Goal: Task Accomplishment & Management: Complete application form

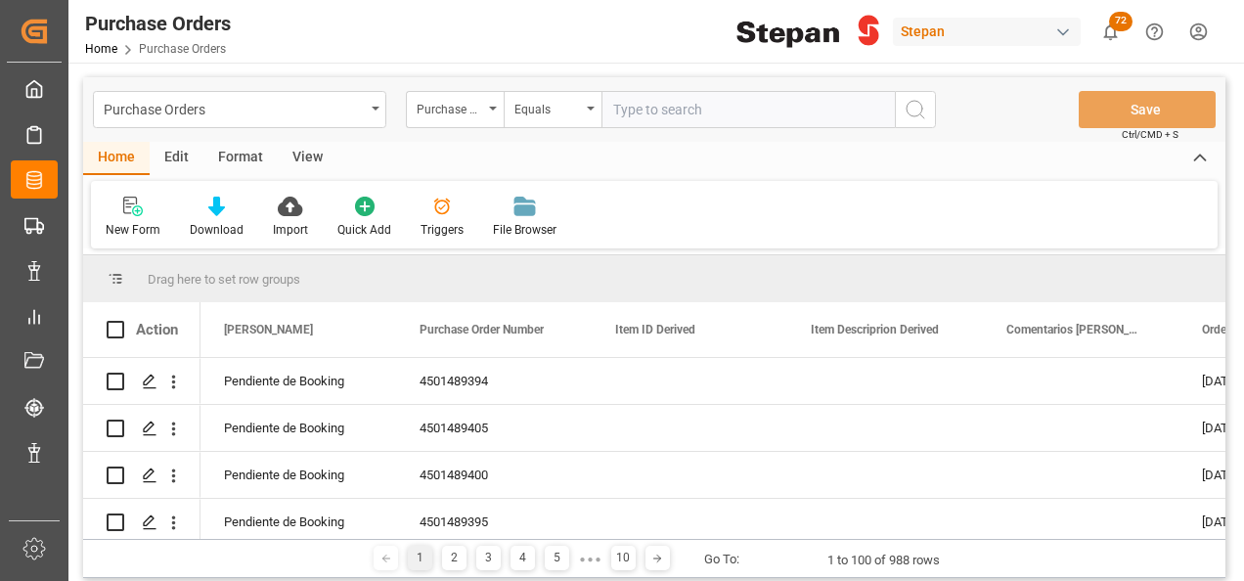
click at [653, 103] on input "text" at bounding box center [748, 109] width 293 height 37
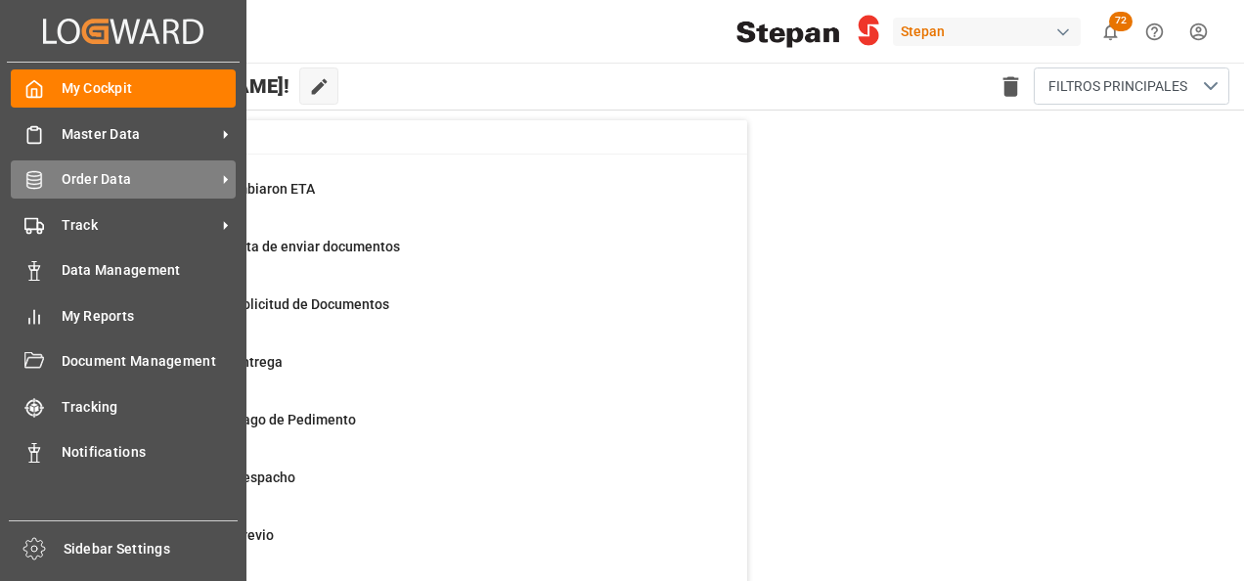
click at [111, 183] on span "Order Data" at bounding box center [139, 179] width 155 height 21
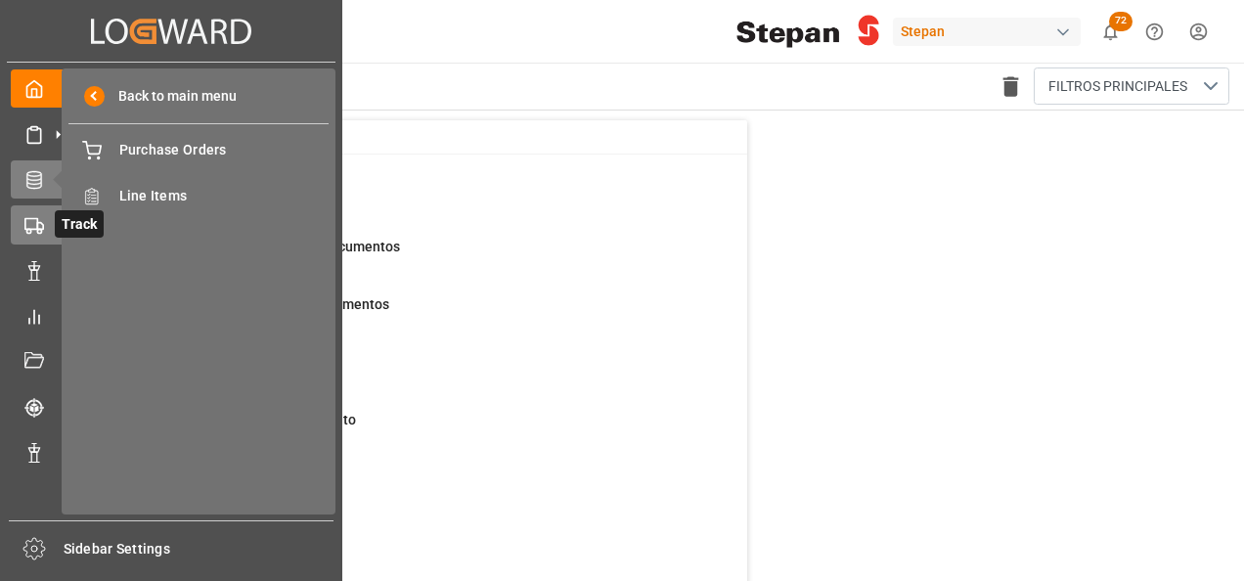
click at [46, 229] on div "Track Track" at bounding box center [171, 224] width 321 height 38
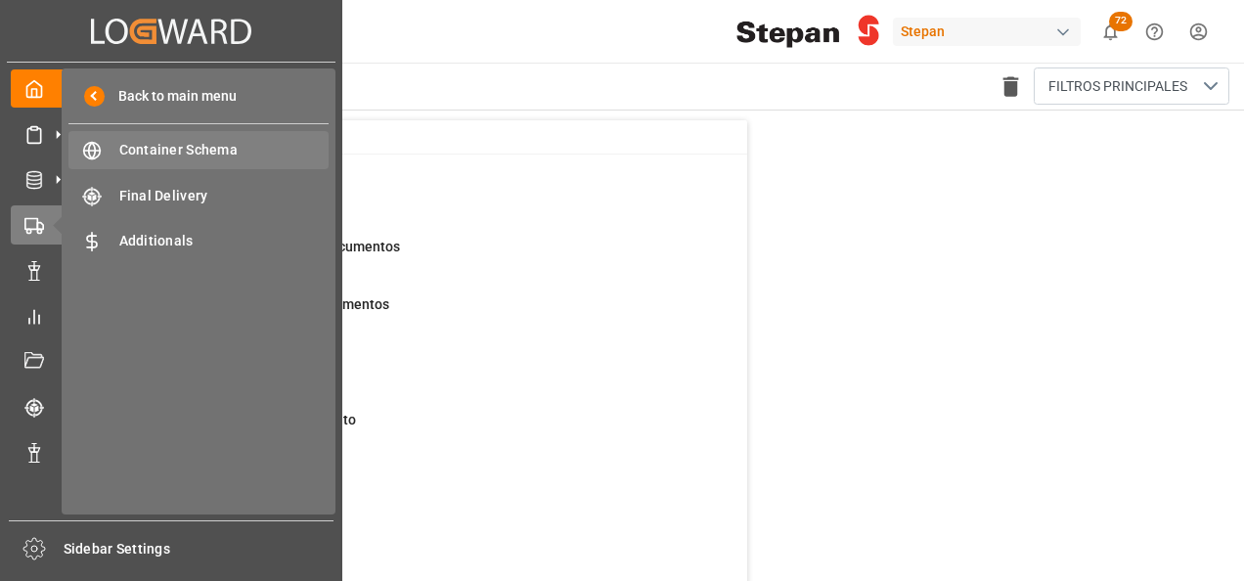
click at [172, 147] on span "Container Schema" at bounding box center [224, 150] width 210 height 21
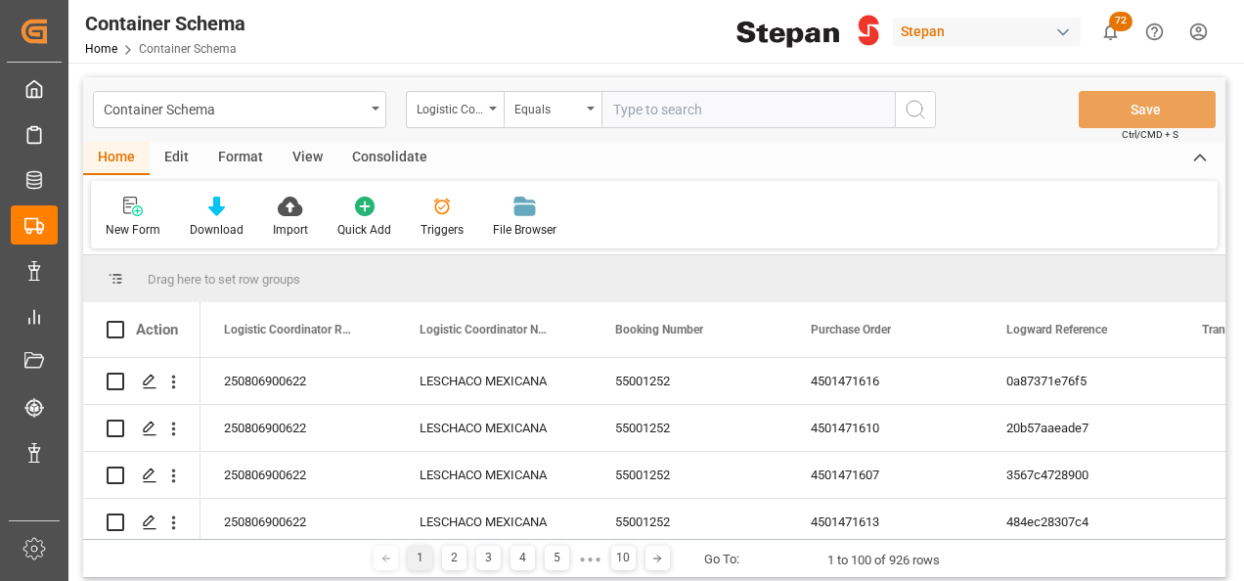
click at [615, 102] on input "text" at bounding box center [748, 109] width 293 height 37
click at [481, 99] on div "Logistic Coordinator Reference Number" at bounding box center [450, 107] width 67 height 22
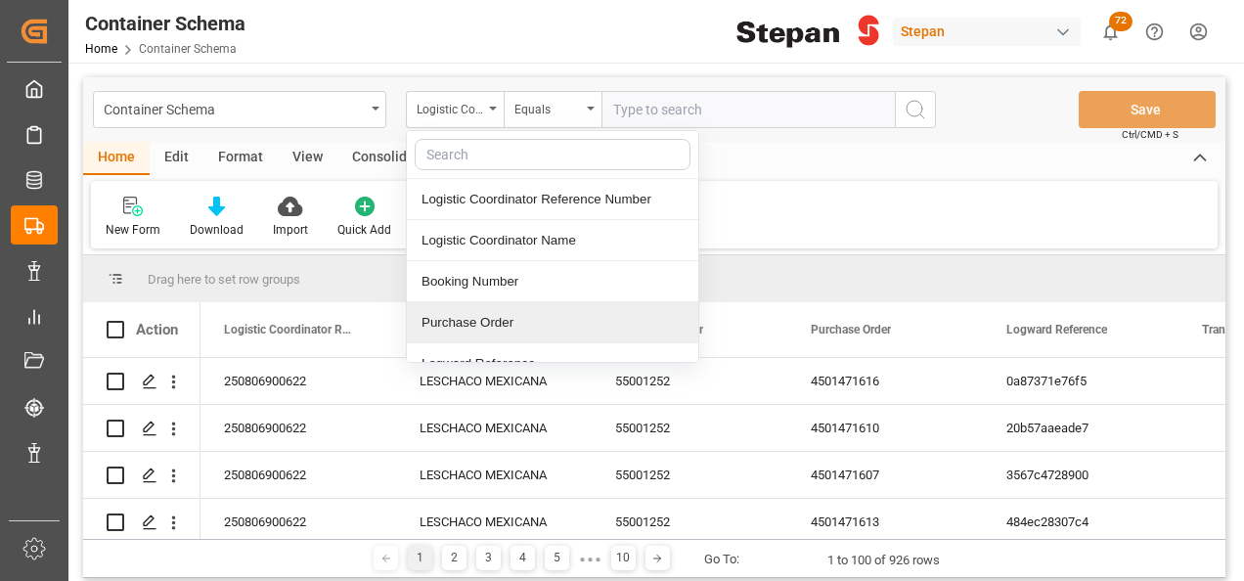
click at [442, 319] on div "Purchase Order" at bounding box center [552, 322] width 291 height 41
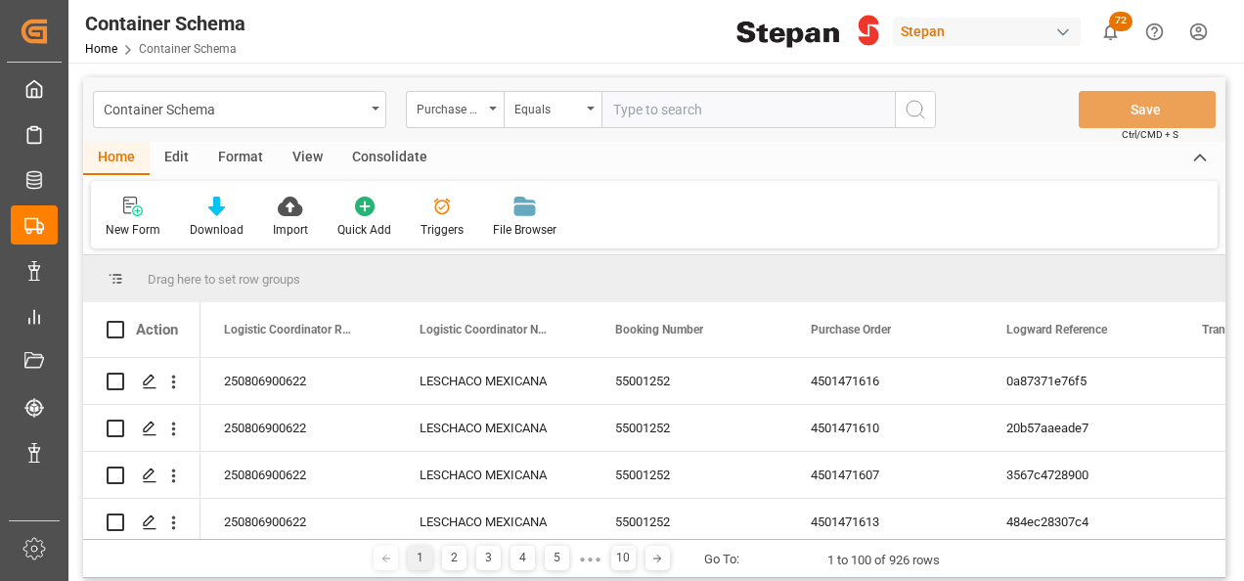
click at [642, 102] on input "text" at bounding box center [748, 109] width 293 height 37
paste input "4501482758"
type input "4501482758"
click at [916, 102] on icon "search button" at bounding box center [915, 109] width 23 height 23
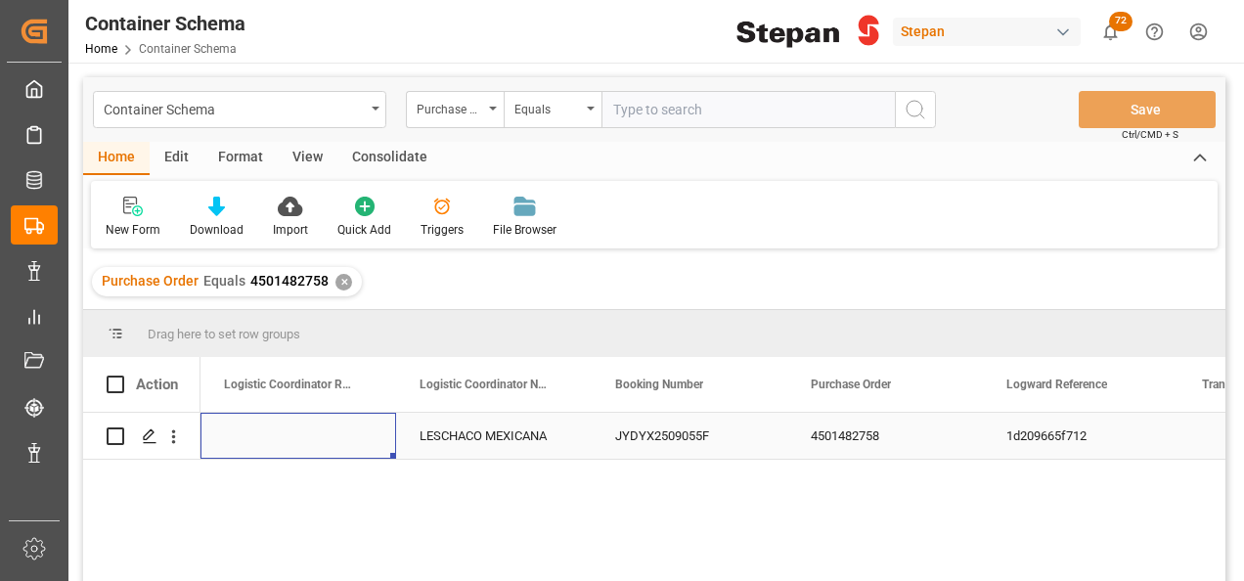
click at [254, 440] on div "Press SPACE to select this row." at bounding box center [299, 436] width 196 height 46
click at [254, 440] on input "Press SPACE to select this row." at bounding box center [298, 446] width 164 height 37
paste input "251015080027"
type input "251015080027"
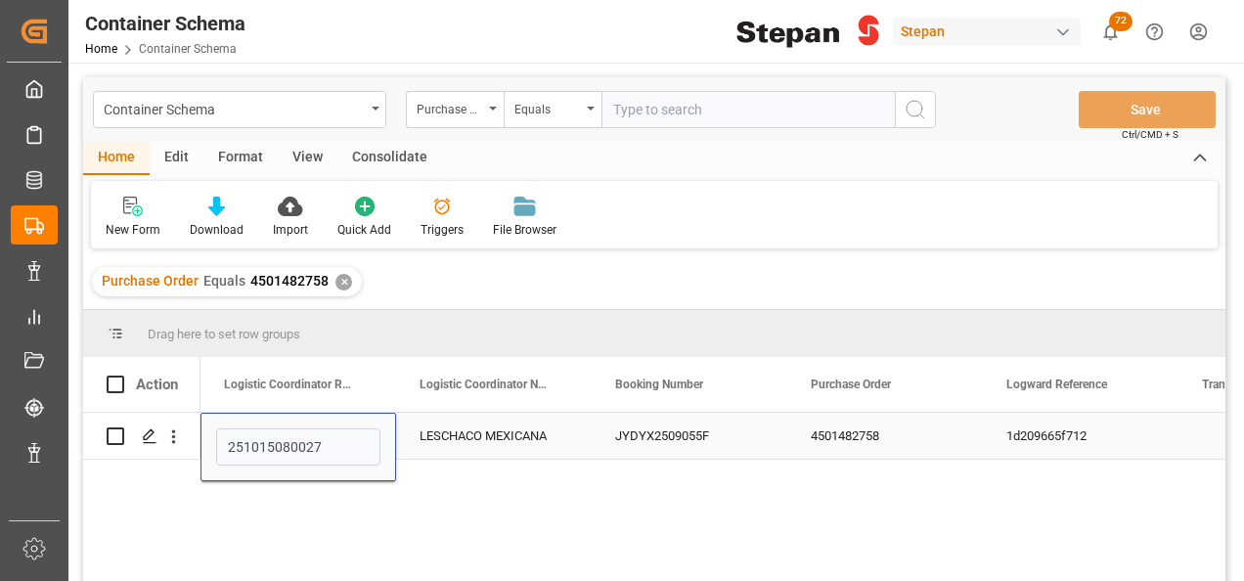
click at [460, 433] on div "LESCHACO MEXICANA" at bounding box center [494, 436] width 196 height 46
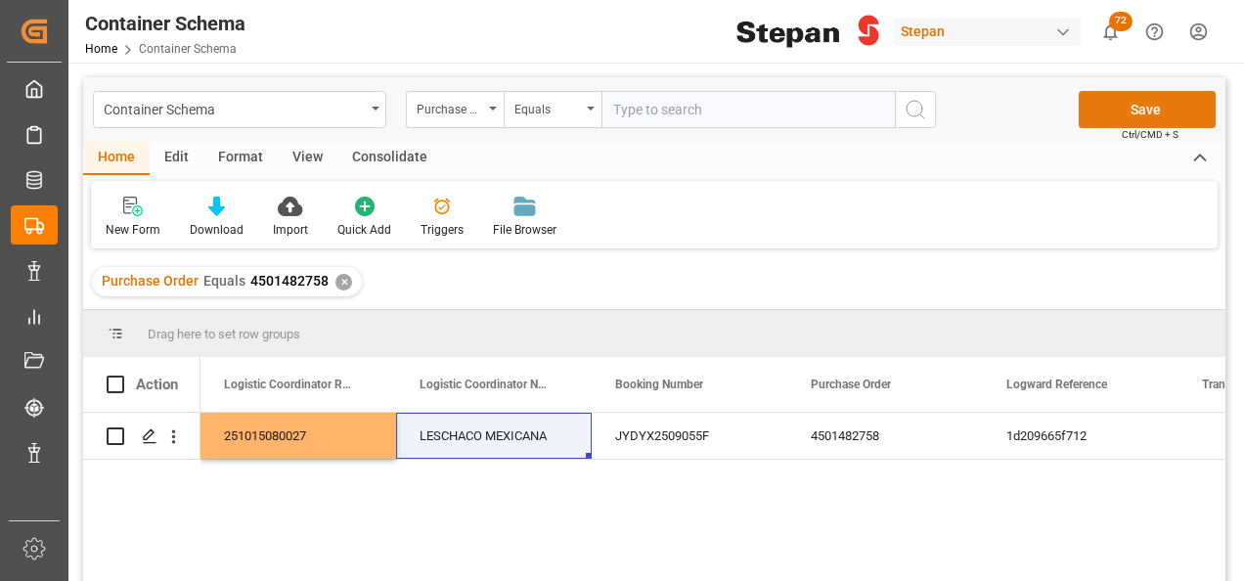
click at [1133, 119] on button "Save" at bounding box center [1147, 109] width 137 height 37
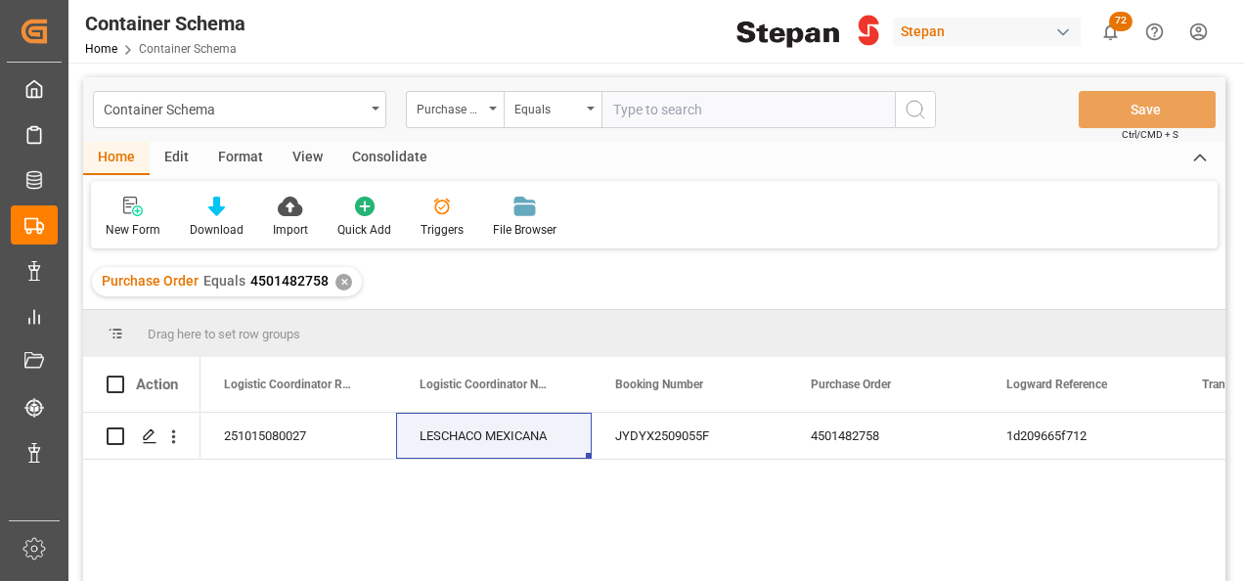
click at [338, 280] on div "✕" at bounding box center [343, 282] width 17 height 17
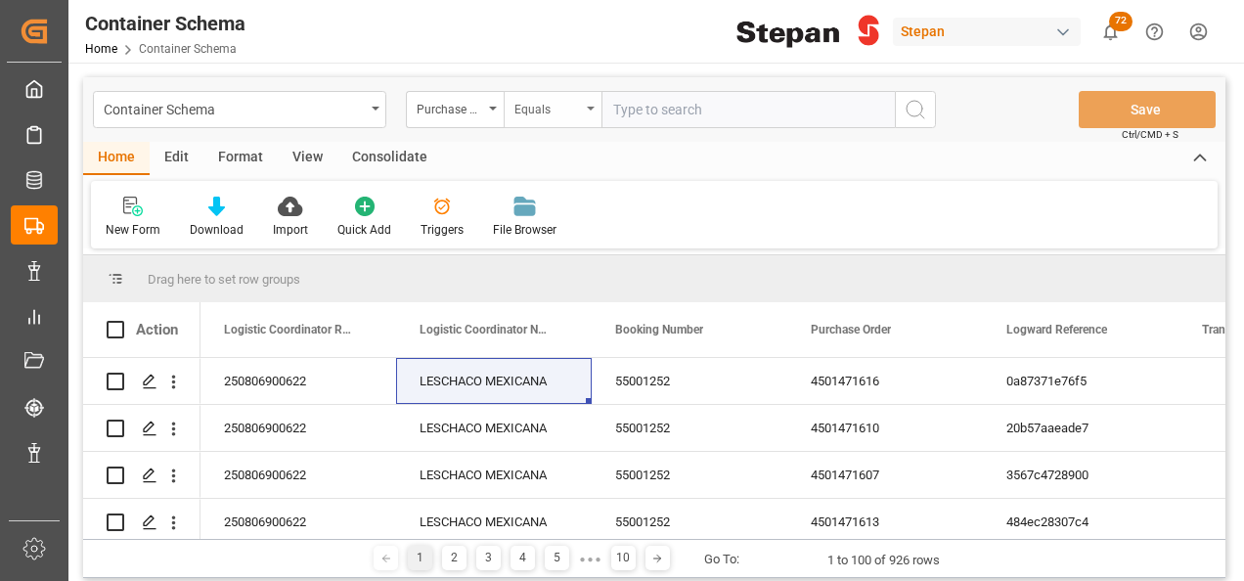
click at [574, 110] on div "Equals" at bounding box center [547, 107] width 67 height 22
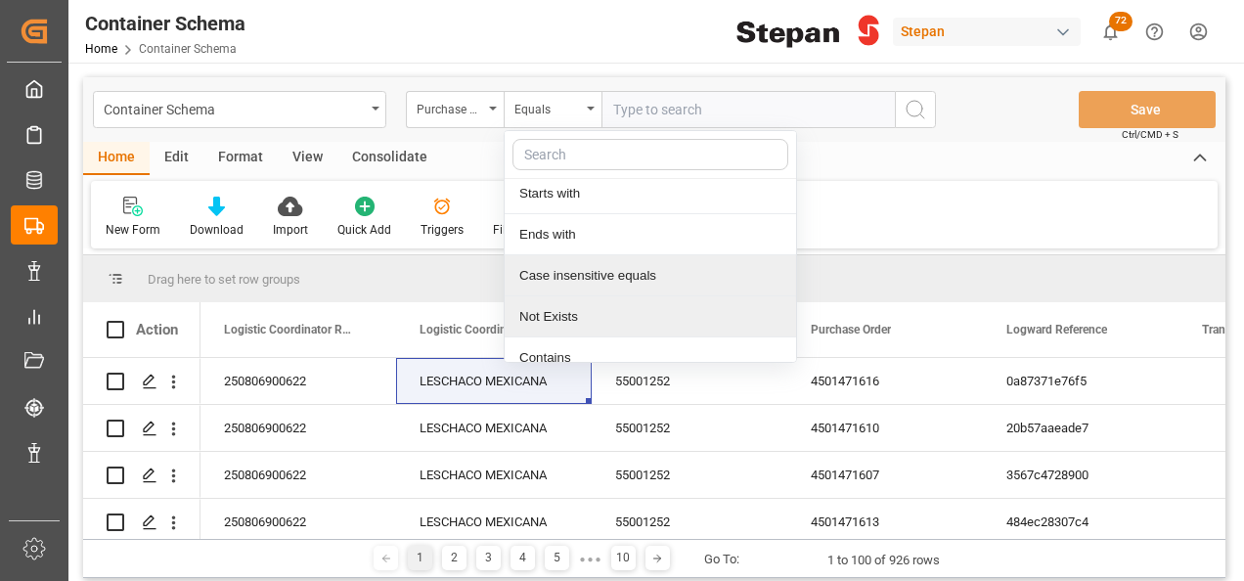
scroll to position [143, 0]
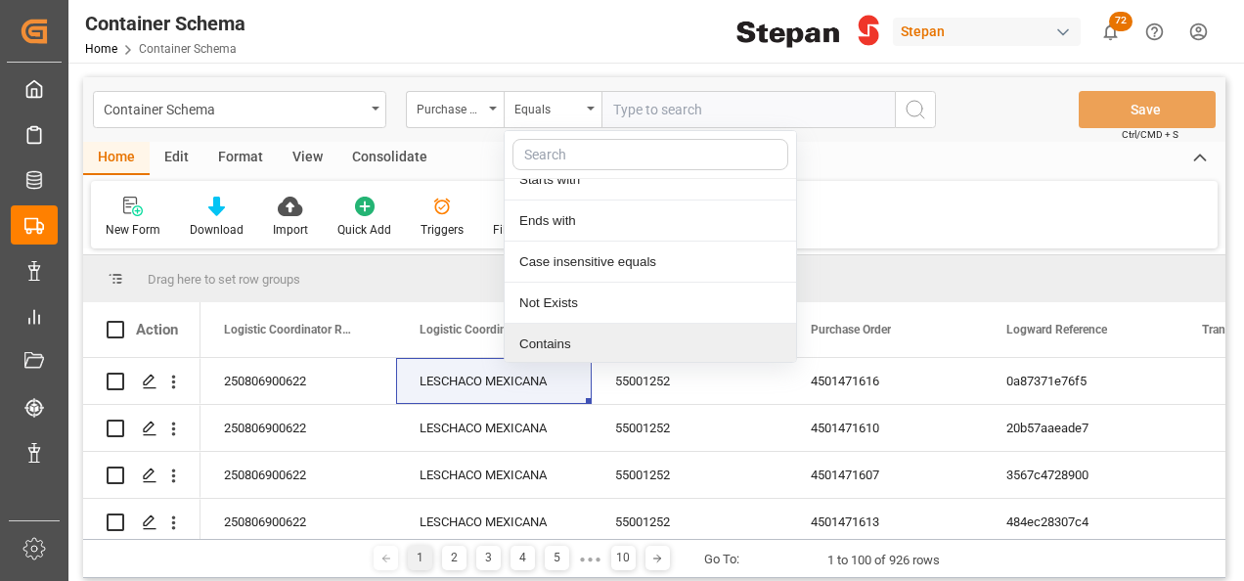
click at [531, 352] on div "Contains" at bounding box center [650, 344] width 291 height 41
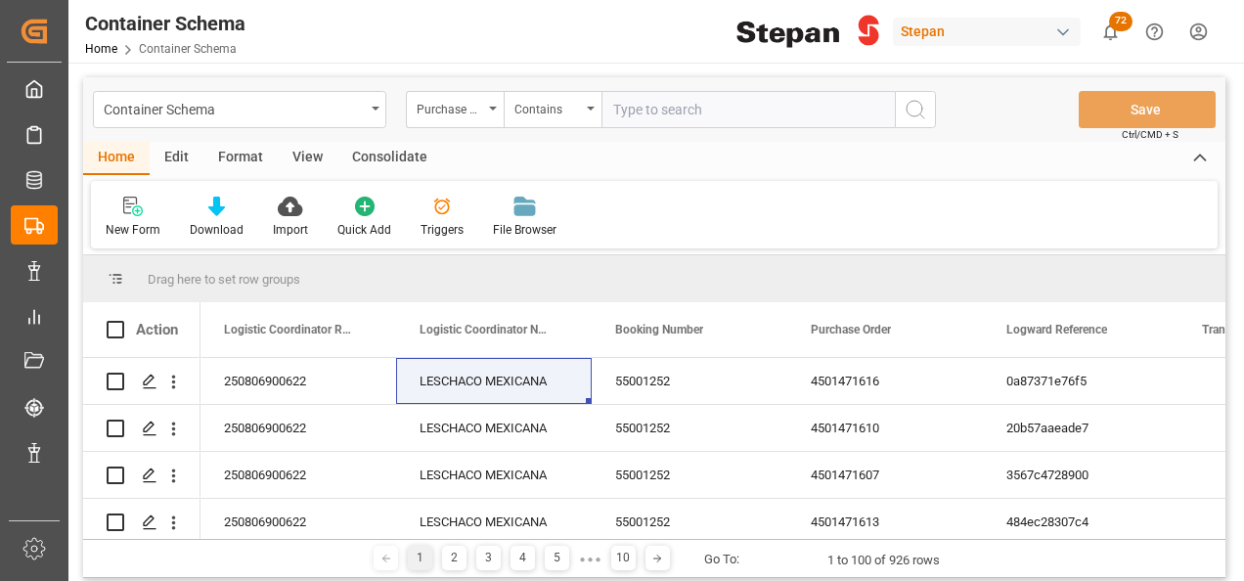
click at [628, 105] on input "text" at bounding box center [748, 109] width 293 height 37
paste input "4501468621,4501468622,4501468623"
type input "4501468621,4501468622,4501468623"
click at [912, 106] on icon "search button" at bounding box center [915, 109] width 23 height 23
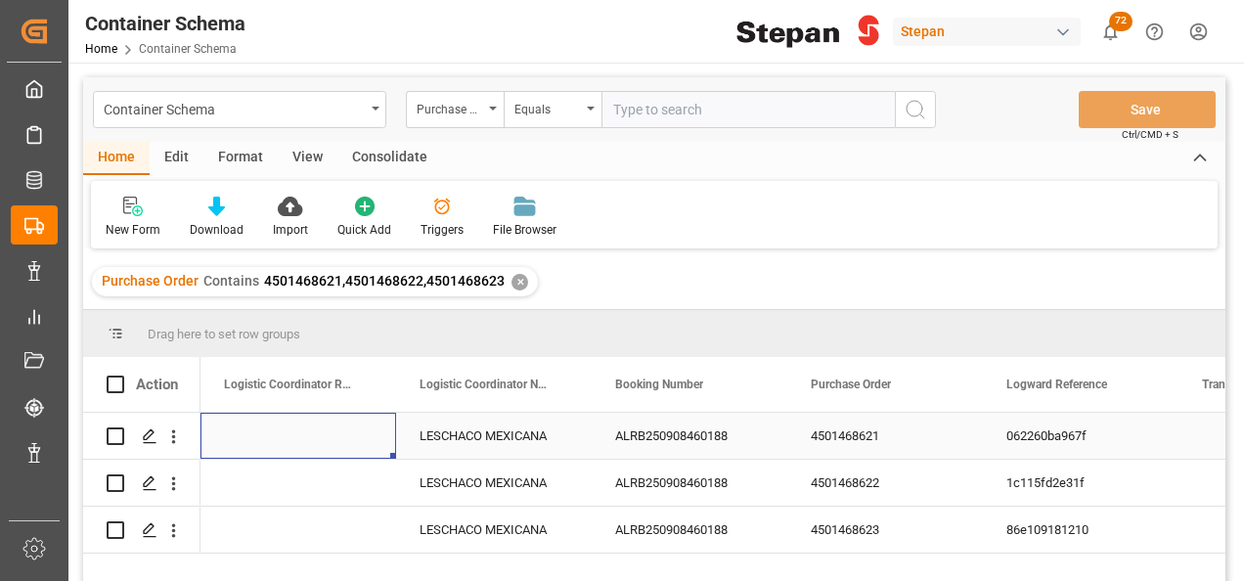
click at [272, 443] on div "Press SPACE to select this row." at bounding box center [299, 436] width 196 height 46
click at [293, 432] on div "Press SPACE to select this row." at bounding box center [299, 436] width 196 height 46
click at [293, 432] on input "Press SPACE to select this row." at bounding box center [298, 446] width 164 height 37
type input "251006900107"
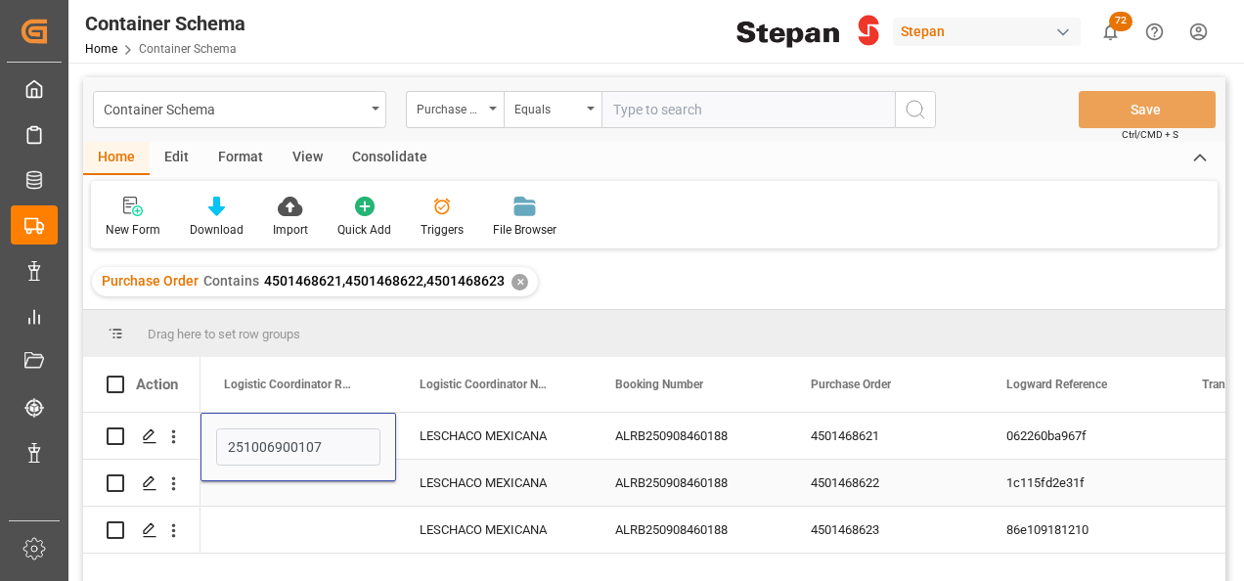
click at [270, 503] on div "Press SPACE to select this row." at bounding box center [299, 483] width 196 height 46
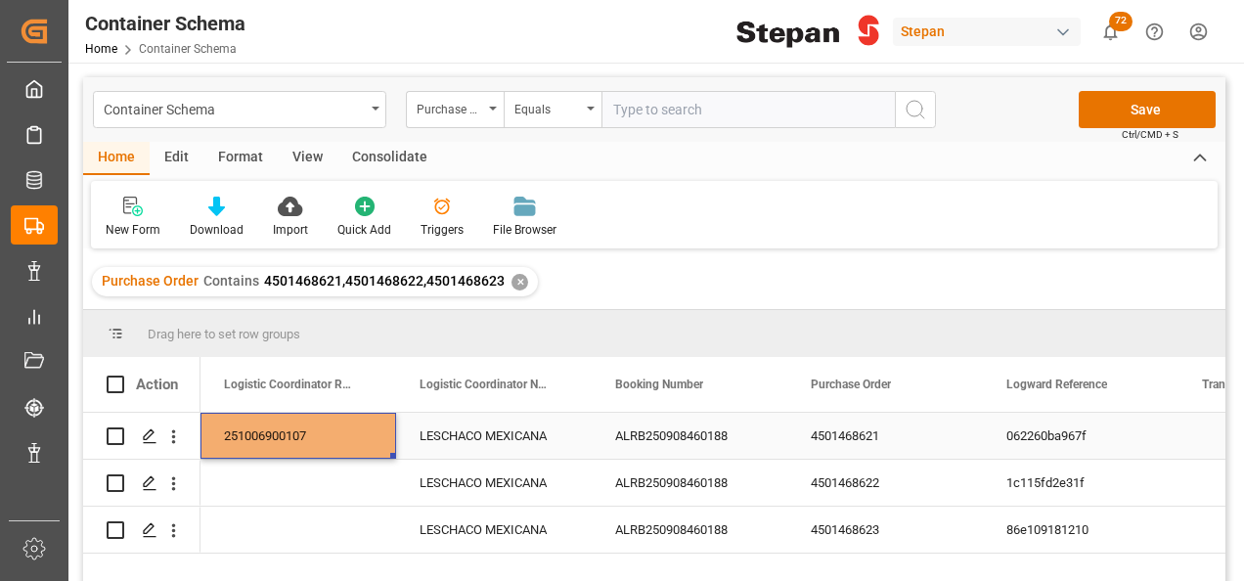
click at [295, 429] on div "251006900107" at bounding box center [299, 436] width 196 height 46
drag, startPoint x: 393, startPoint y: 454, endPoint x: 383, endPoint y: 512, distance: 58.5
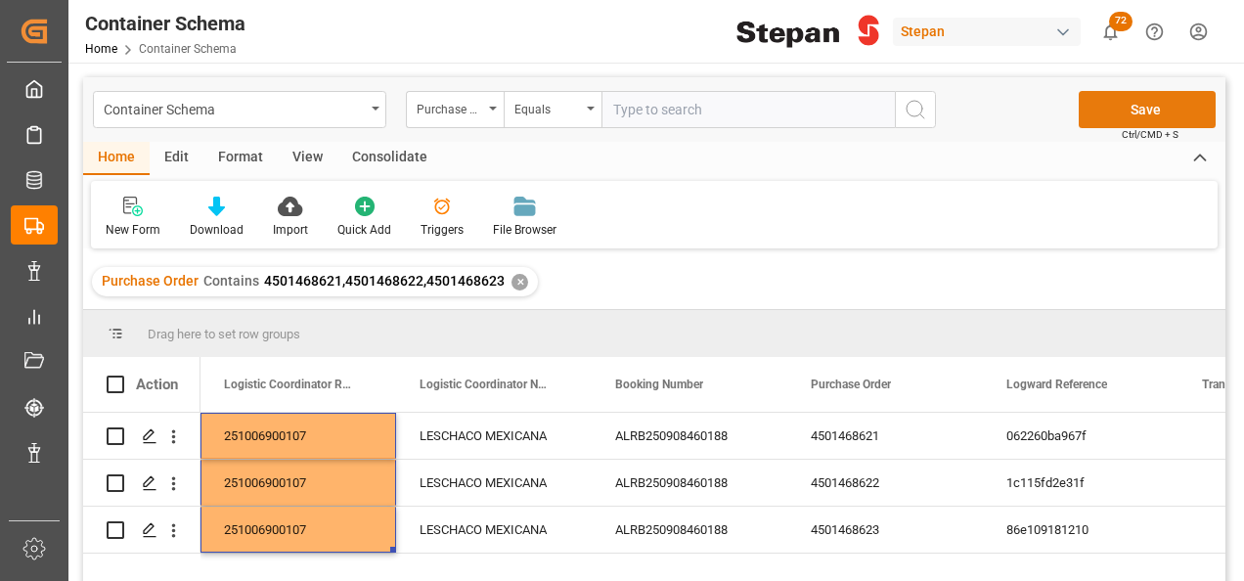
click at [1155, 113] on button "Save" at bounding box center [1147, 109] width 137 height 37
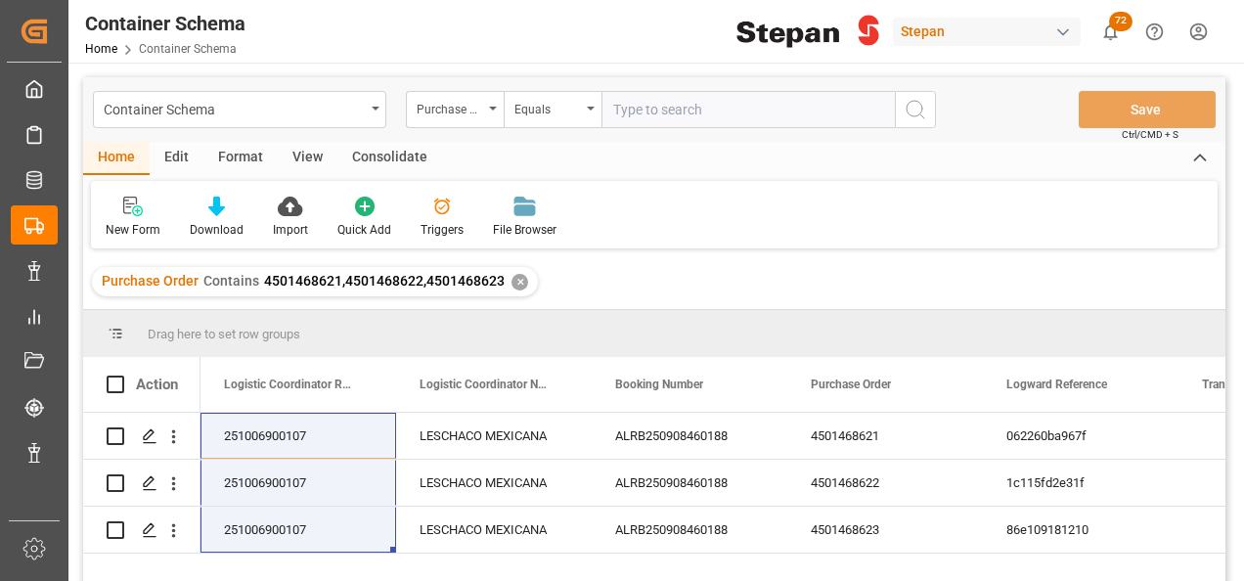
click at [516, 277] on div "✕" at bounding box center [520, 282] width 17 height 17
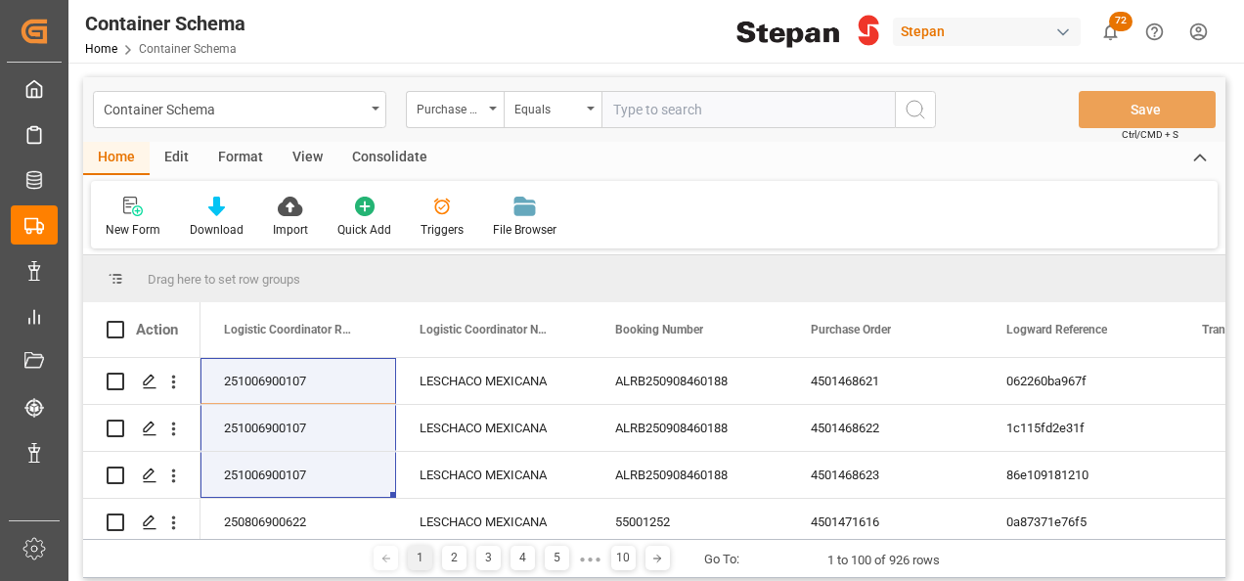
click at [628, 111] on input "text" at bounding box center [748, 109] width 293 height 37
paste input "4501468588"
type input "4501468588"
click at [916, 113] on icon "search button" at bounding box center [915, 109] width 23 height 23
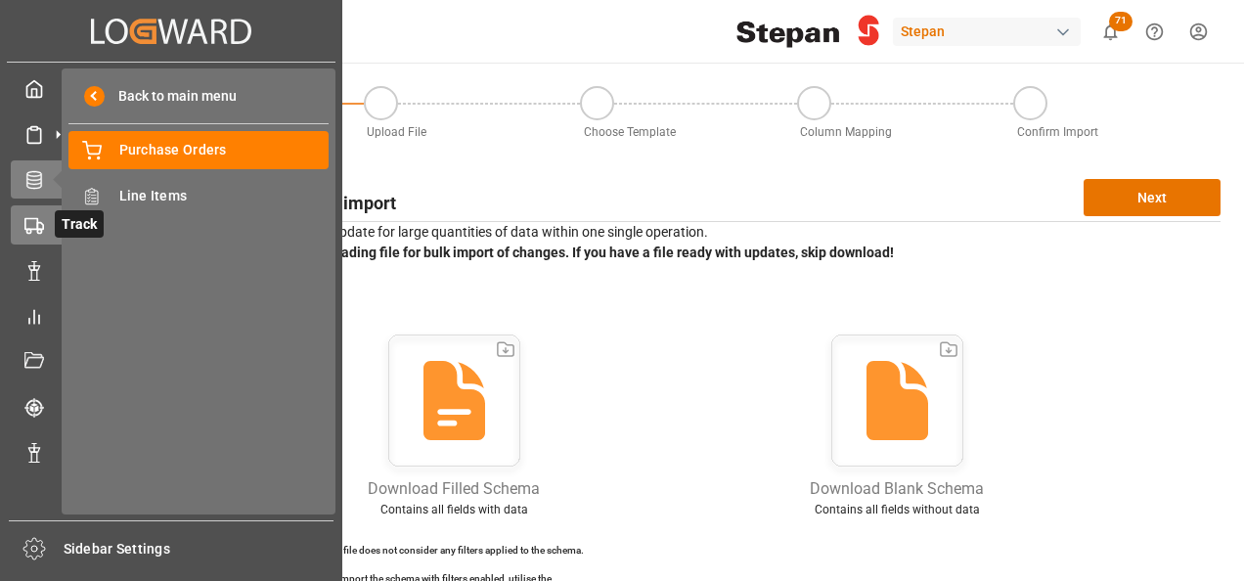
click at [40, 221] on icon at bounding box center [34, 226] width 20 height 20
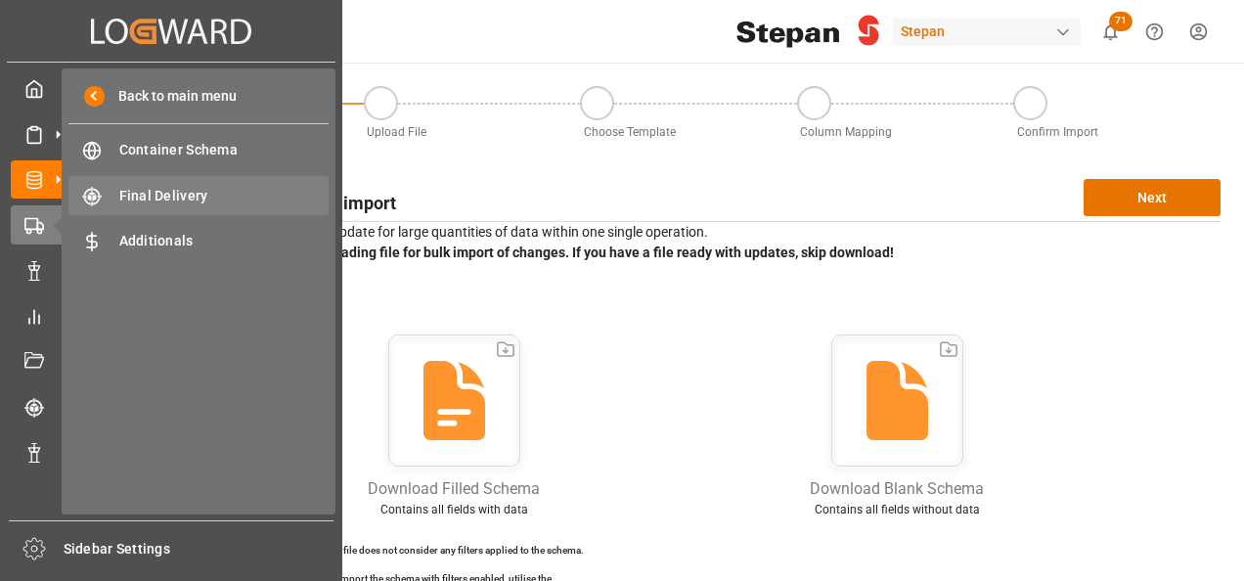
click at [164, 198] on span "Final Delivery" at bounding box center [224, 196] width 210 height 21
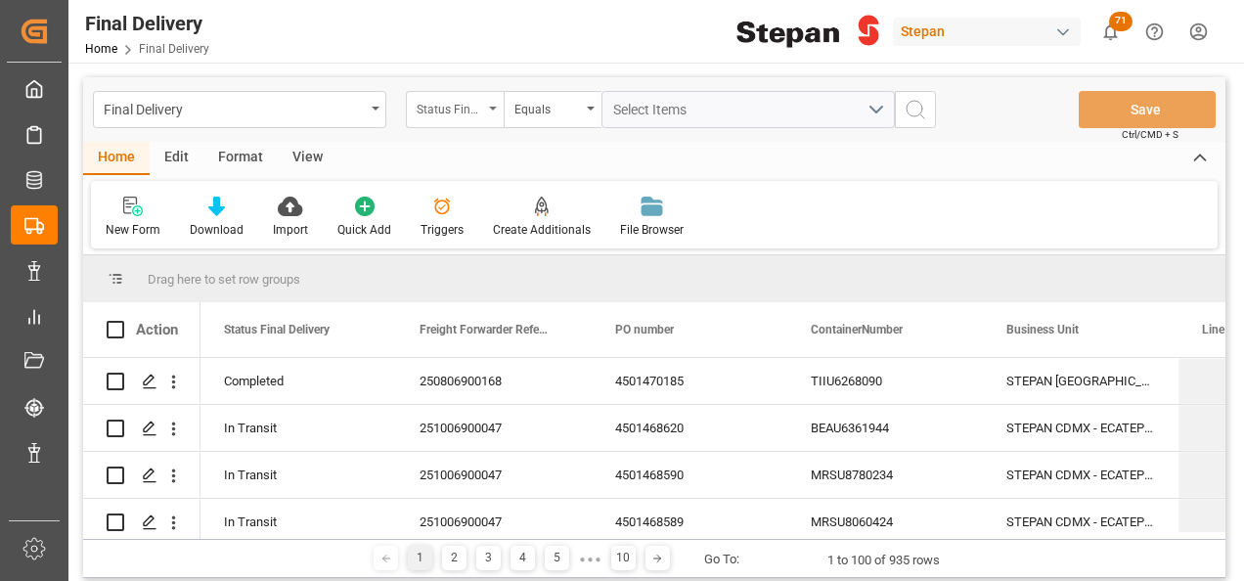
click at [491, 110] on icon "open menu" at bounding box center [493, 109] width 8 height 4
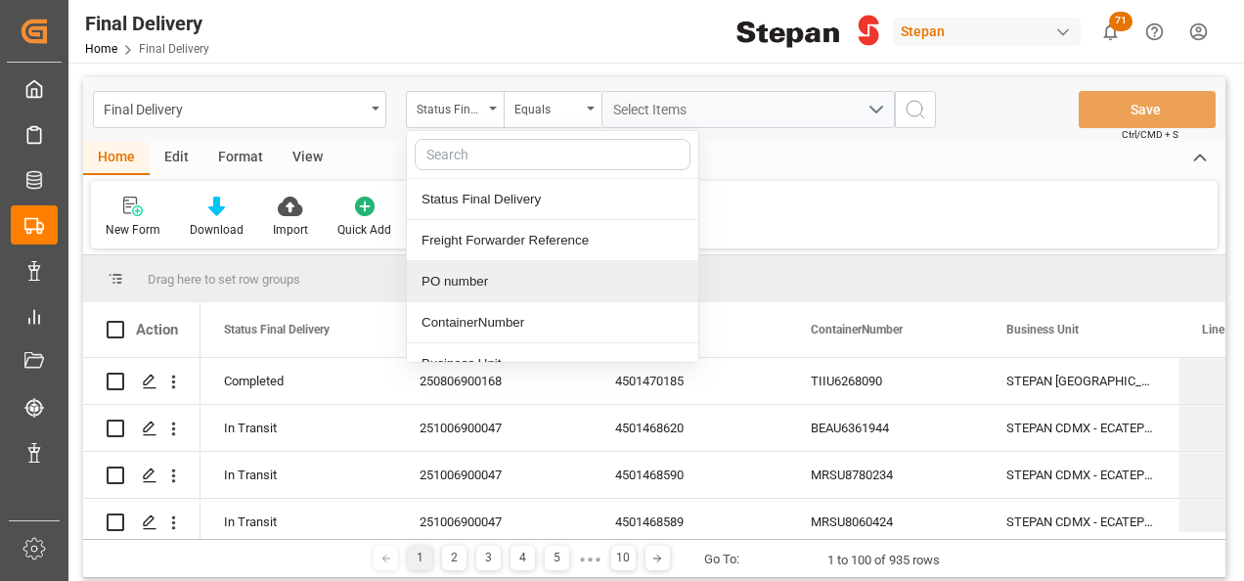
click at [454, 283] on div "PO number" at bounding box center [552, 281] width 291 height 41
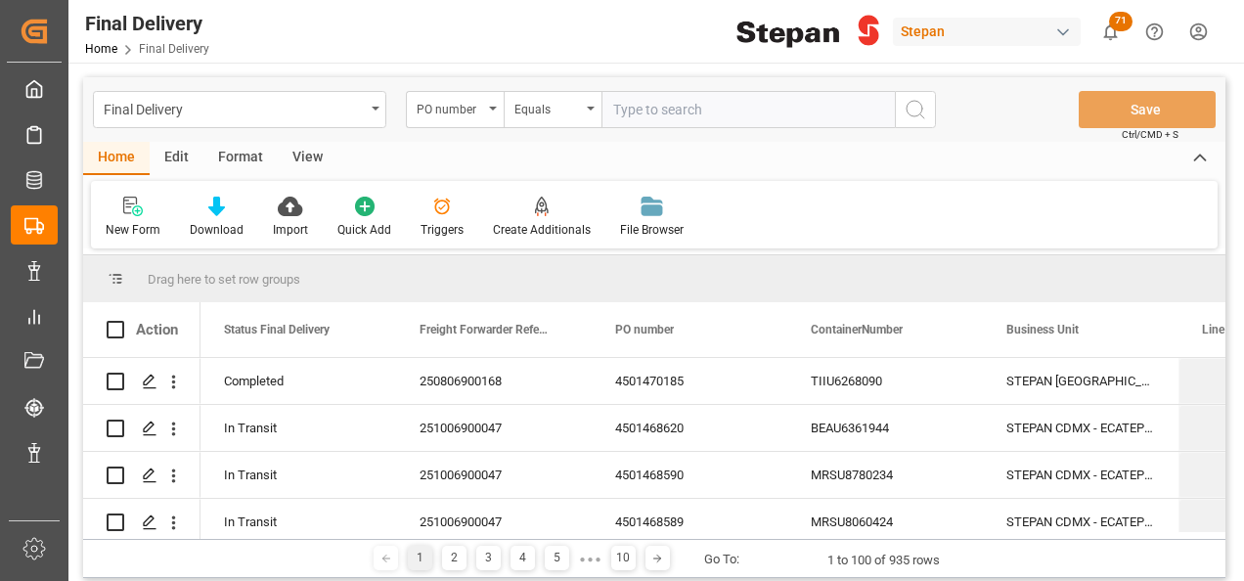
click at [612, 113] on input "text" at bounding box center [748, 109] width 293 height 37
type input "4501468588"
click at [916, 101] on circle "search button" at bounding box center [915, 109] width 16 height 16
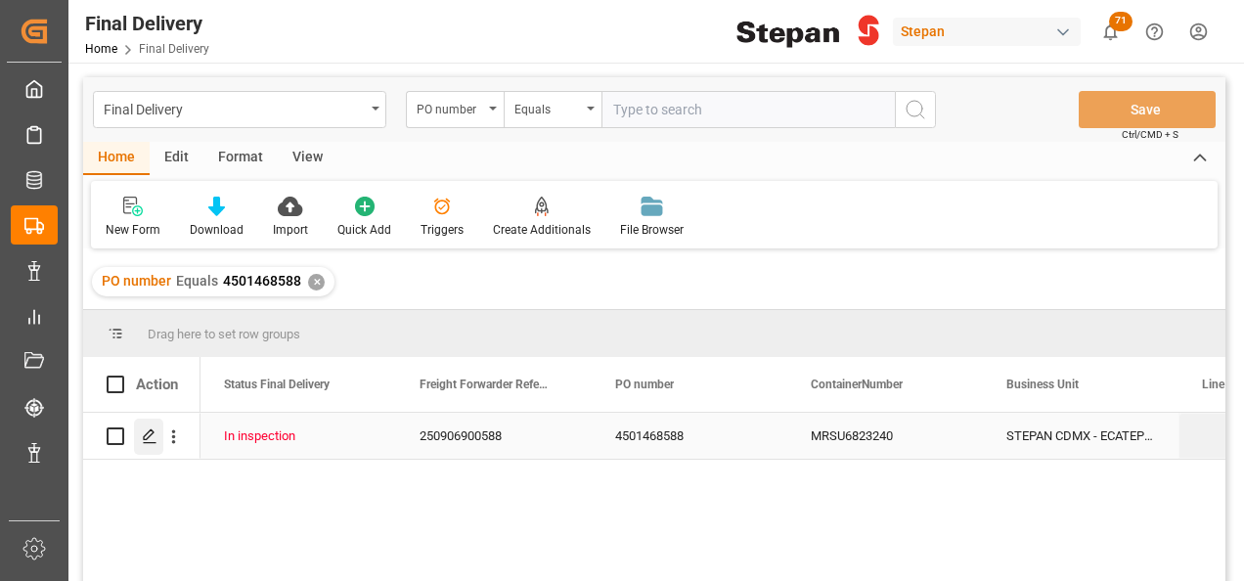
click at [144, 442] on icon "Press SPACE to select this row." at bounding box center [150, 436] width 16 height 16
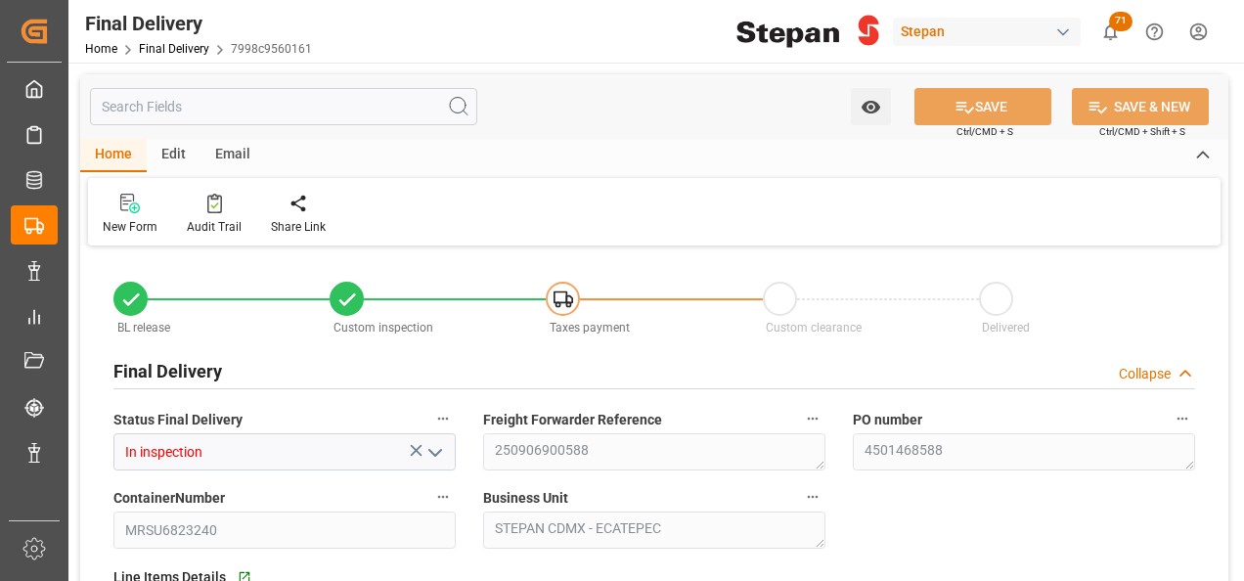
type input "[DATE]"
type input "17-09-2025"
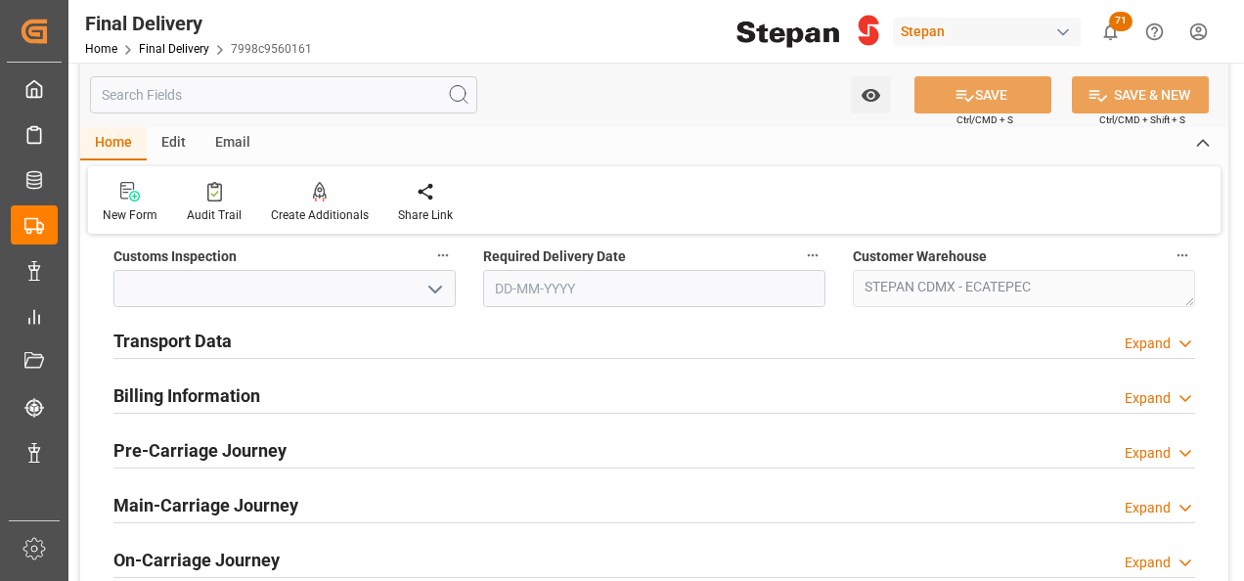
scroll to position [587, 0]
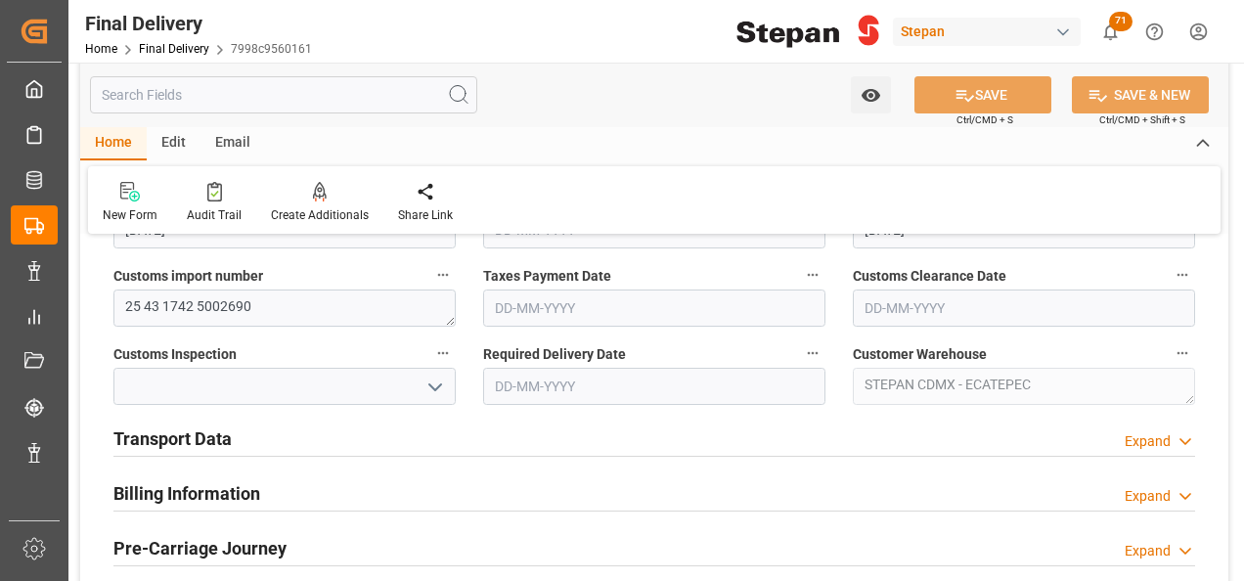
click at [196, 437] on h2 "Transport Data" at bounding box center [172, 438] width 118 height 26
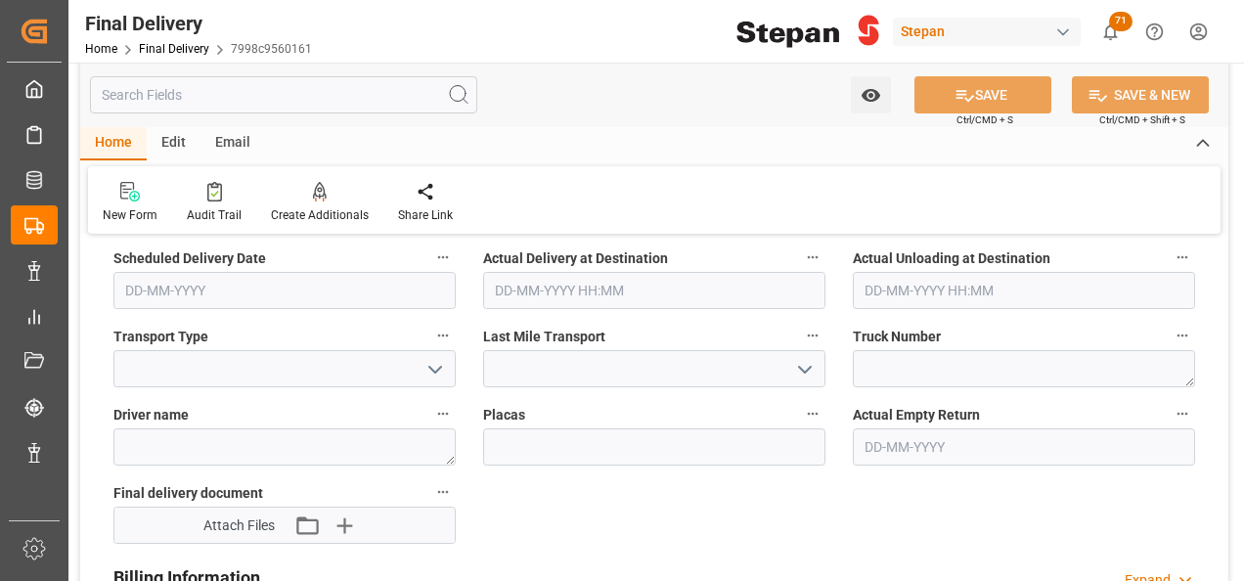
scroll to position [880, 0]
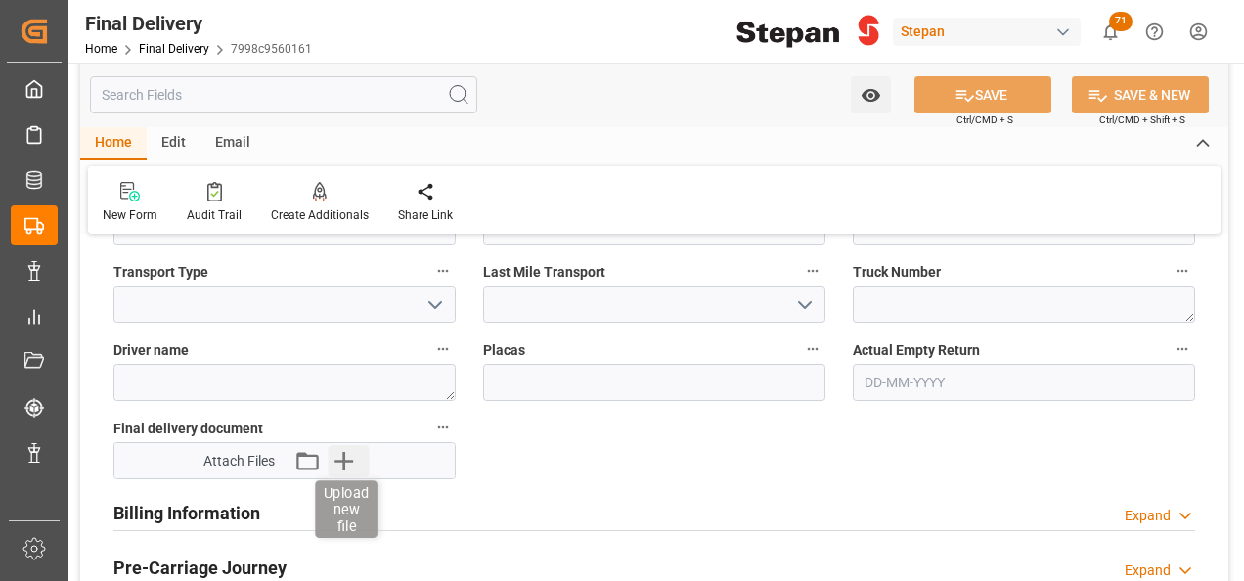
click at [338, 454] on icon "button" at bounding box center [344, 460] width 31 height 31
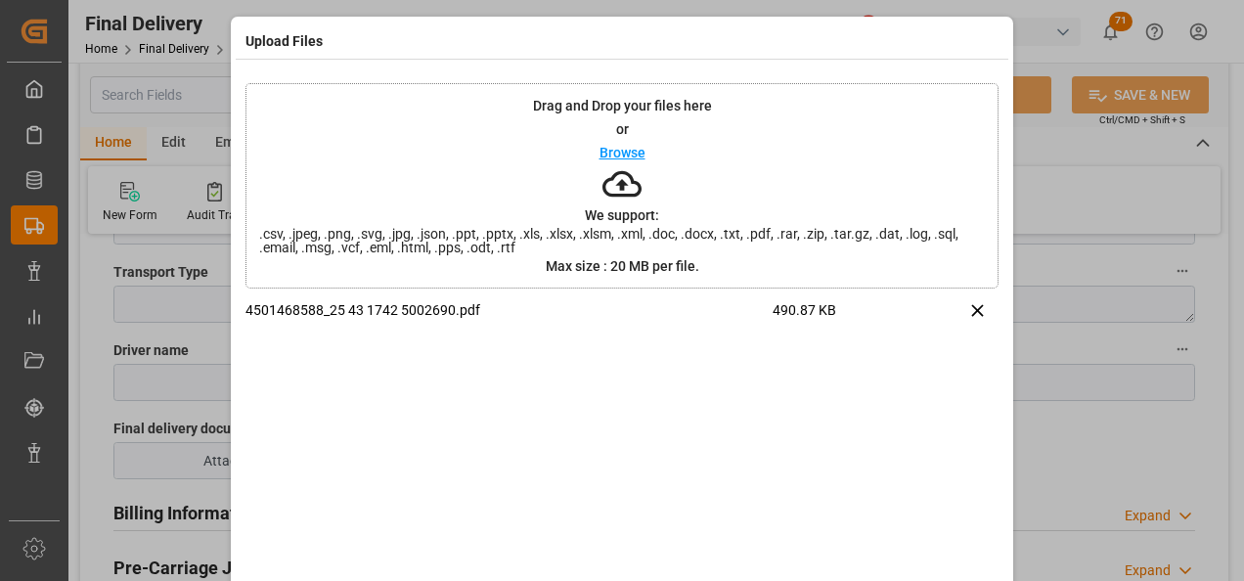
scroll to position [77, 0]
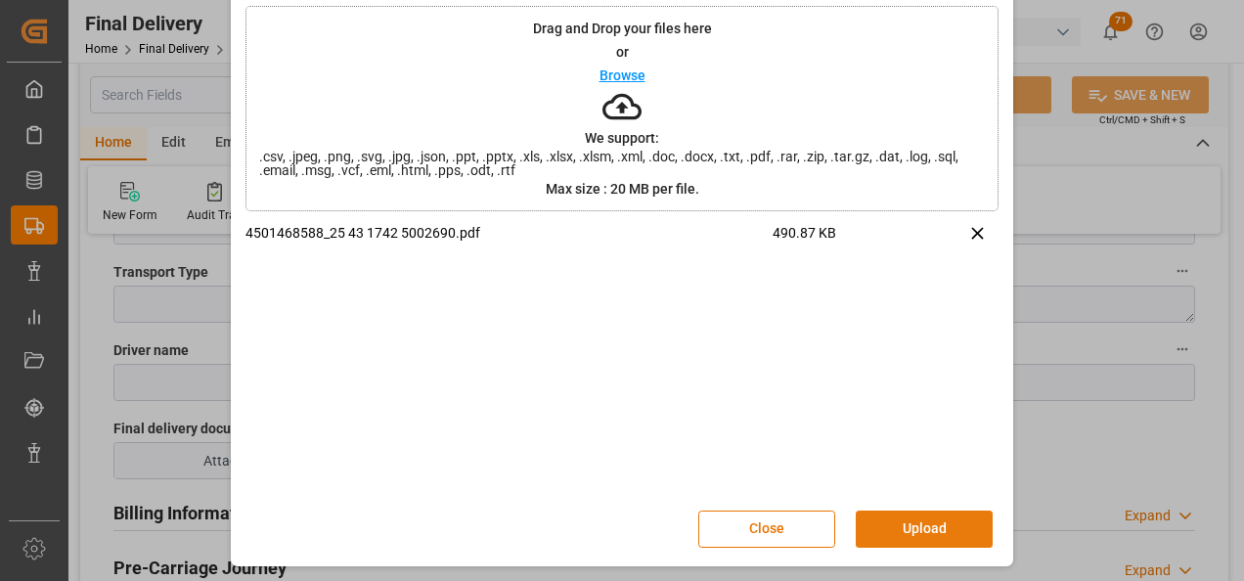
click at [930, 520] on button "Upload" at bounding box center [924, 529] width 137 height 37
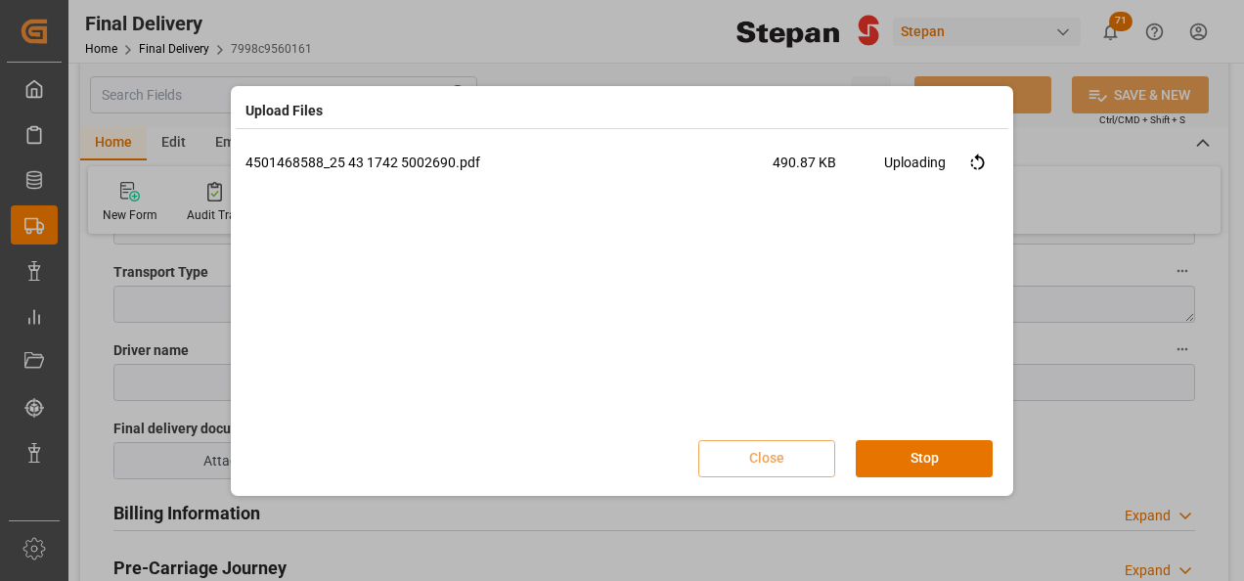
scroll to position [0, 0]
click at [937, 454] on button "Done" at bounding box center [924, 458] width 137 height 37
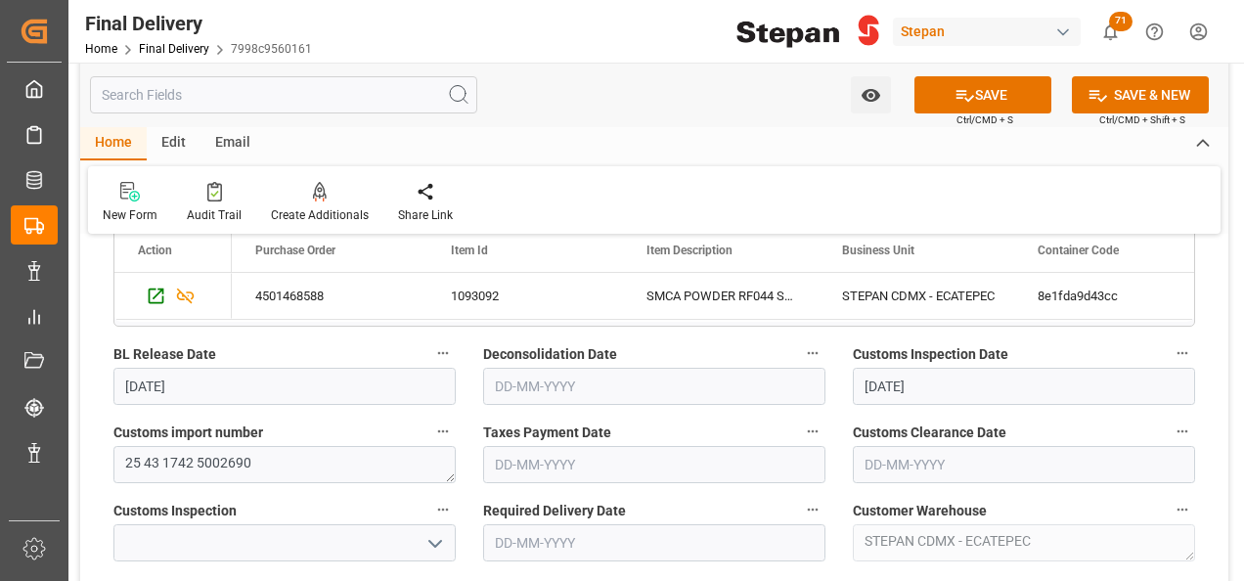
scroll to position [391, 0]
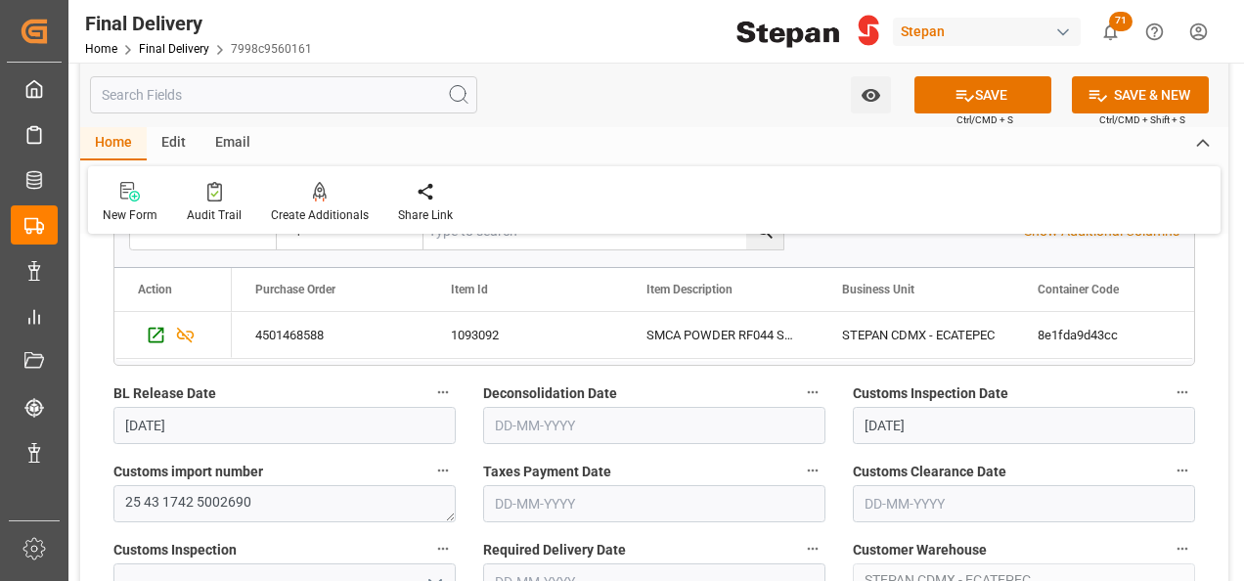
click at [554, 501] on input "text" at bounding box center [654, 503] width 342 height 37
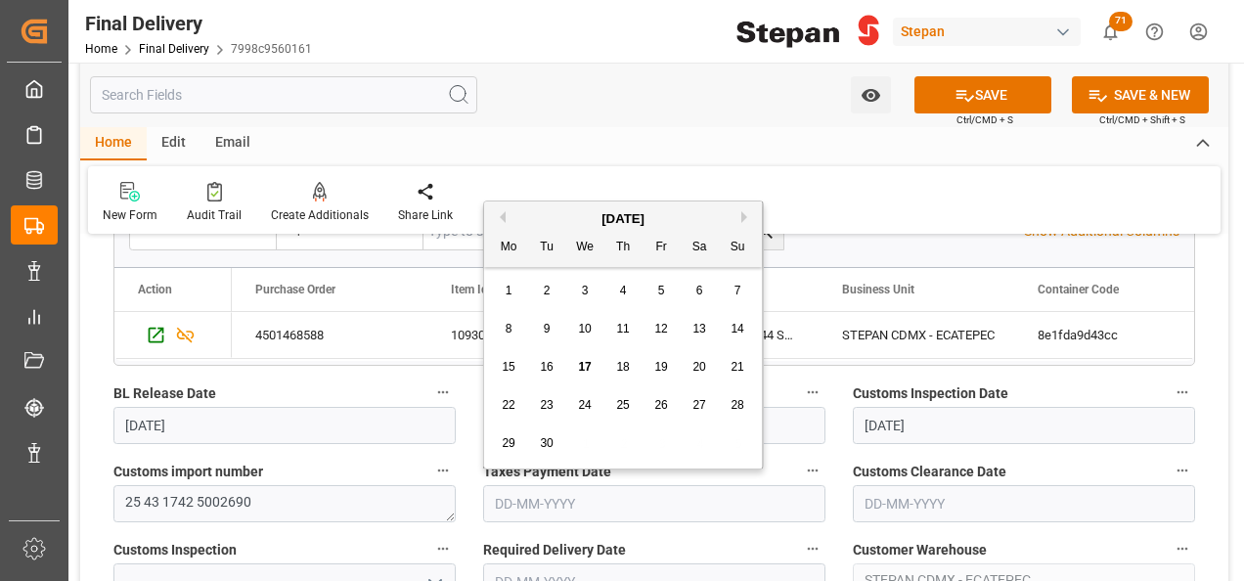
click at [555, 205] on div "September 2025 Mo Tu We Th Fr Sa Su" at bounding box center [623, 234] width 278 height 66
click at [583, 366] on span "17" at bounding box center [584, 367] width 13 height 14
type input "17-09-2025"
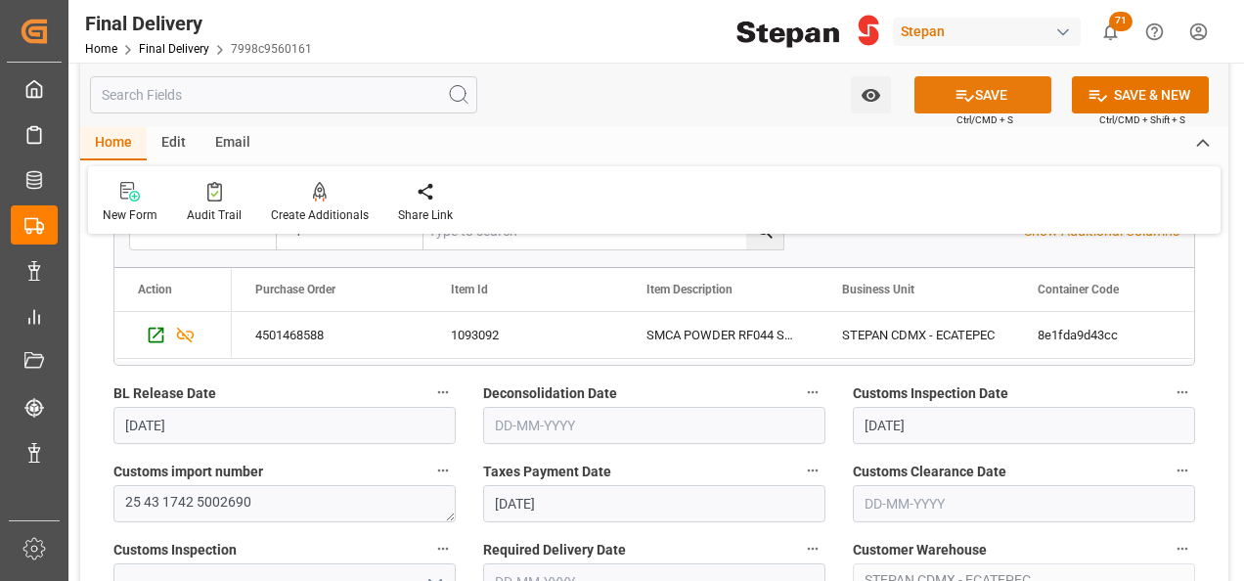
click at [970, 90] on icon at bounding box center [965, 95] width 21 height 21
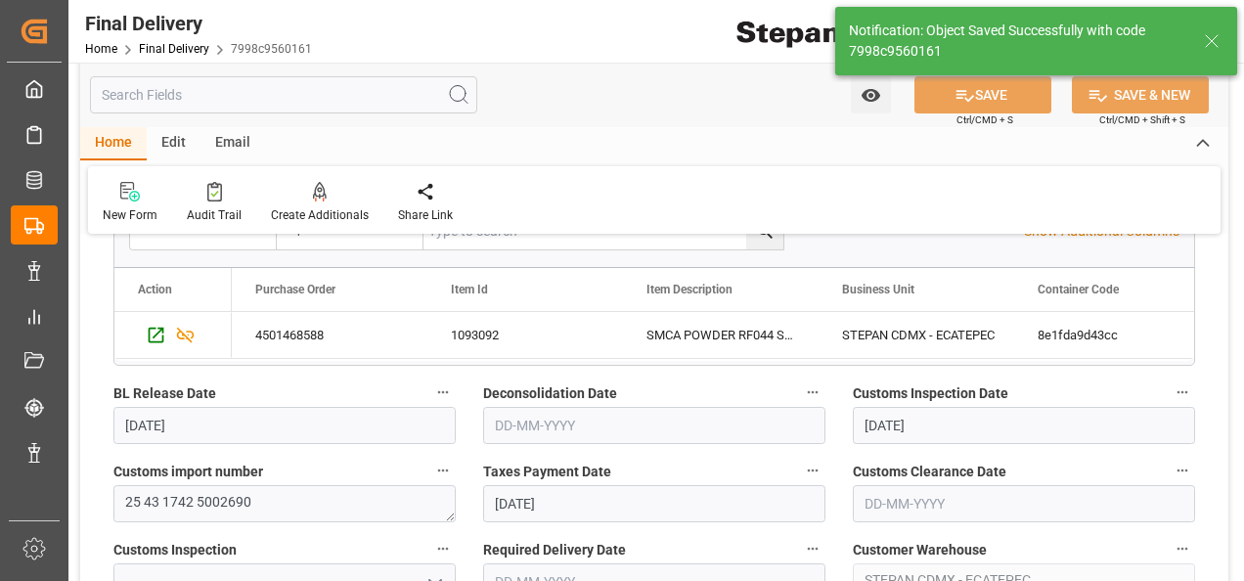
type input "Taxes paid"
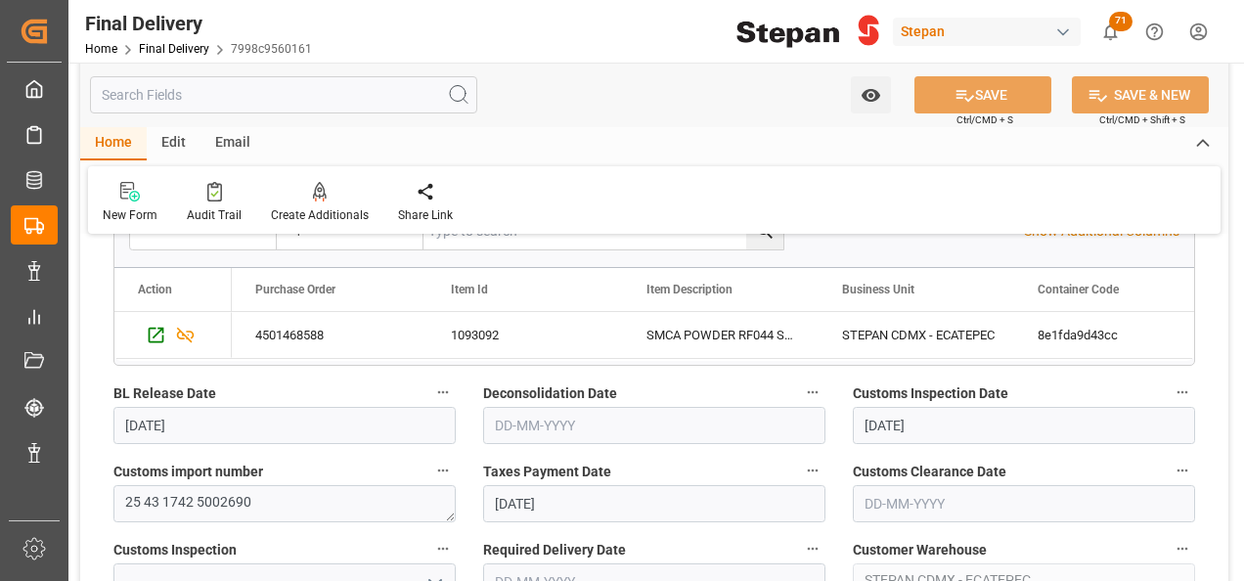
click at [172, 38] on div "Home Final Delivery 7998c9560161" at bounding box center [198, 48] width 227 height 21
click at [168, 45] on link "Final Delivery" at bounding box center [174, 49] width 70 height 14
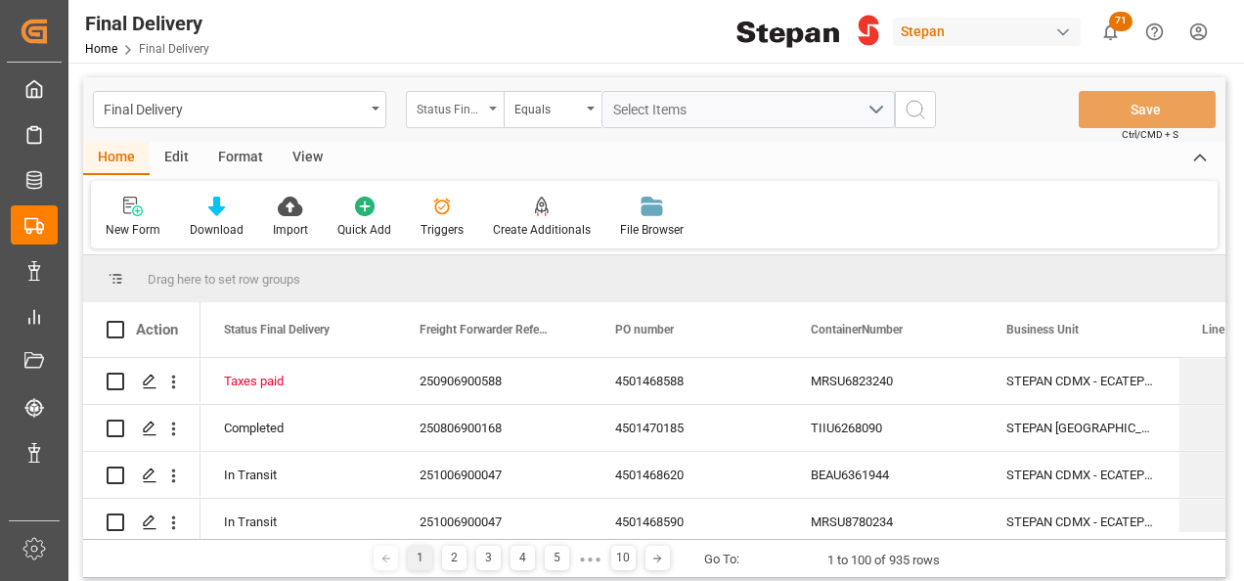
click at [502, 104] on div "Status Final Delivery" at bounding box center [455, 109] width 98 height 37
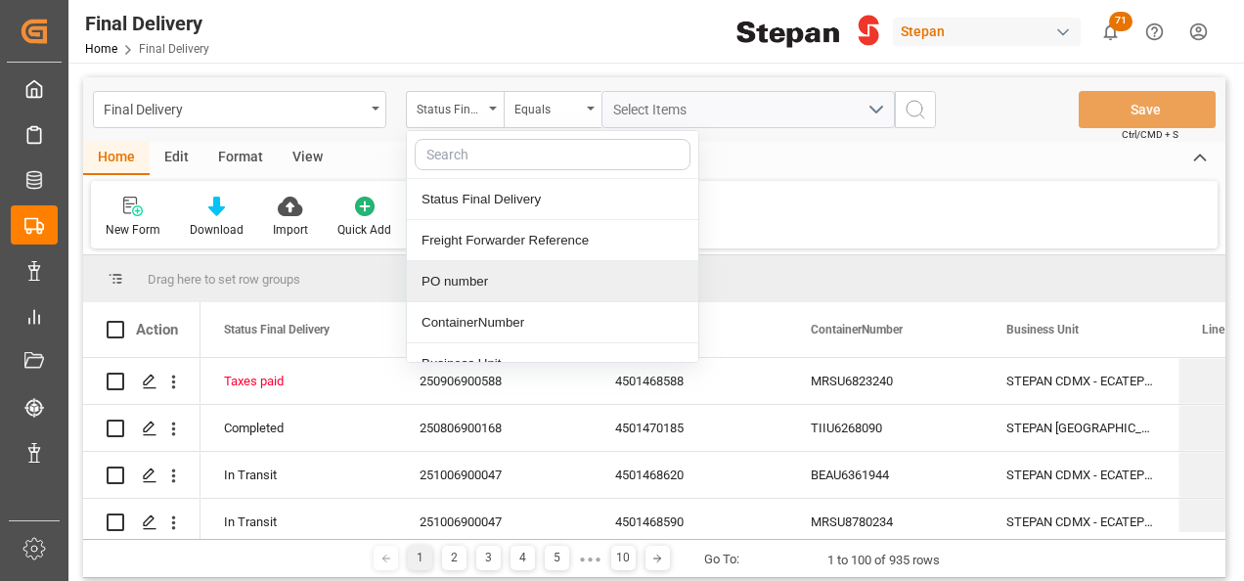
click at [458, 284] on div "PO number" at bounding box center [552, 281] width 291 height 41
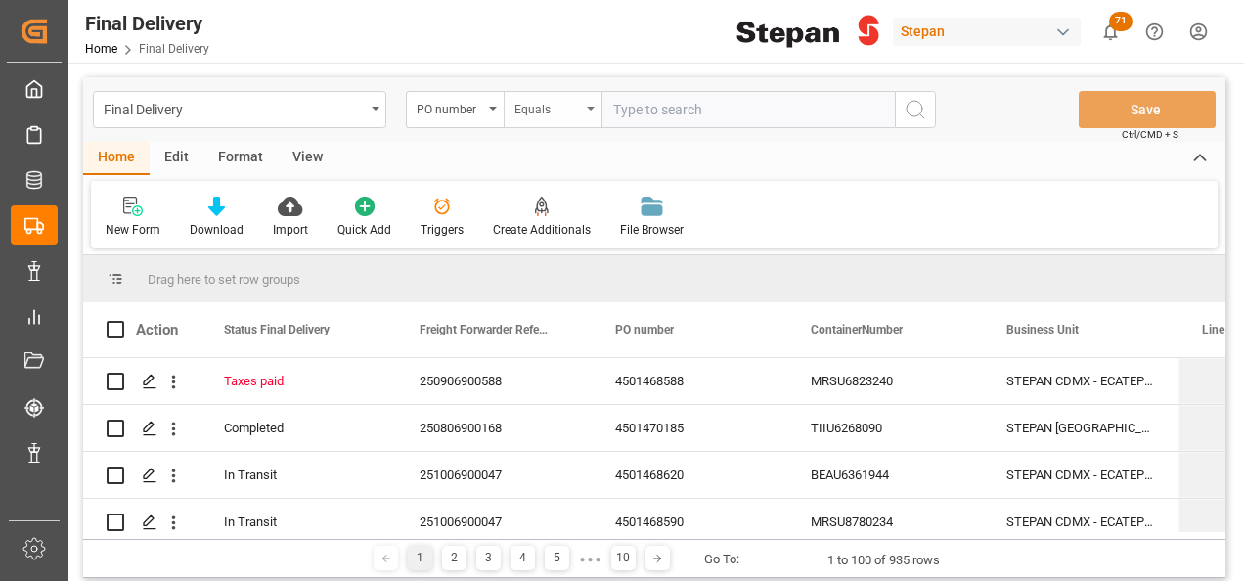
click at [593, 108] on icon "open menu" at bounding box center [591, 109] width 8 height 4
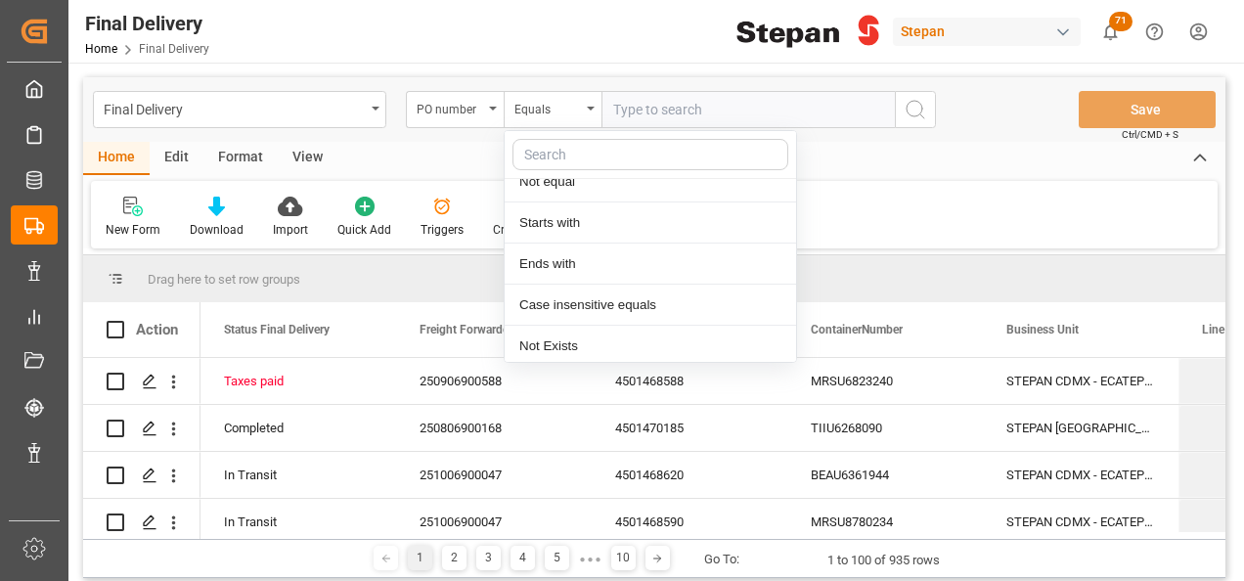
scroll to position [143, 0]
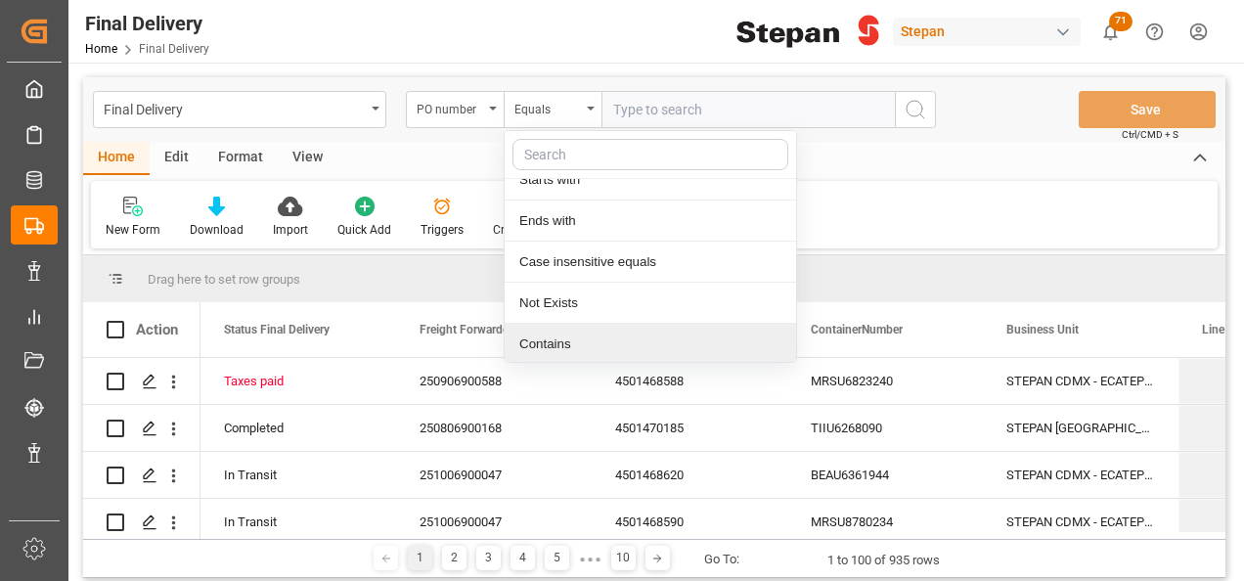
click at [559, 348] on div "Contains" at bounding box center [650, 344] width 291 height 41
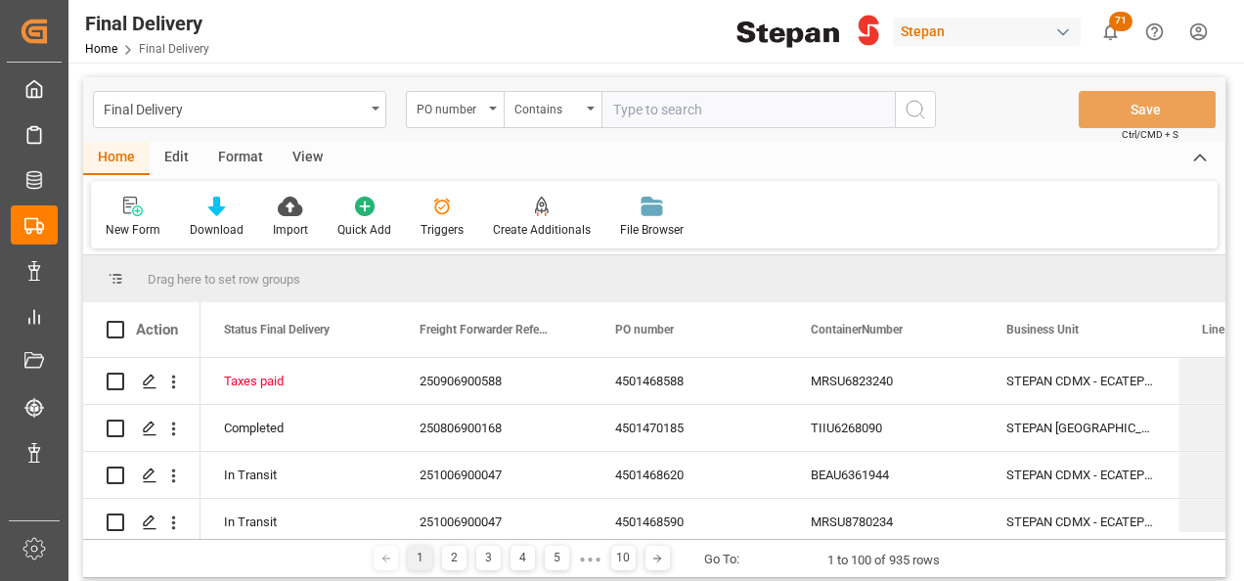
paste input "4501468621,4501468622,4501468623"
type input "4501468621,4501468622,4501468623"
click at [914, 108] on icon "search button" at bounding box center [915, 109] width 23 height 23
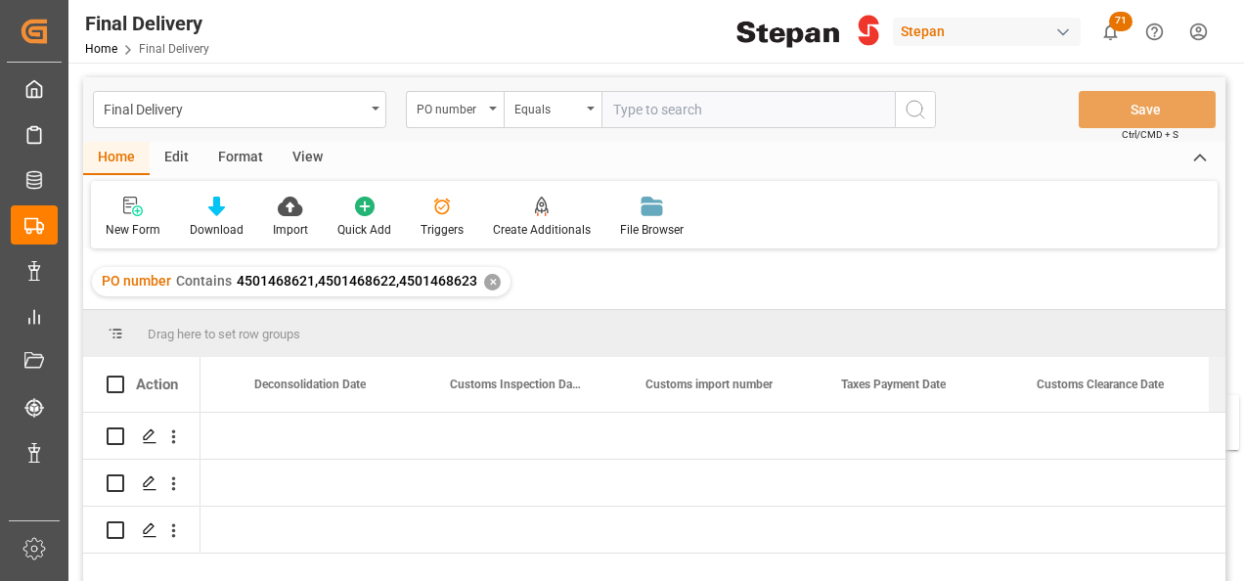
scroll to position [0, 1241]
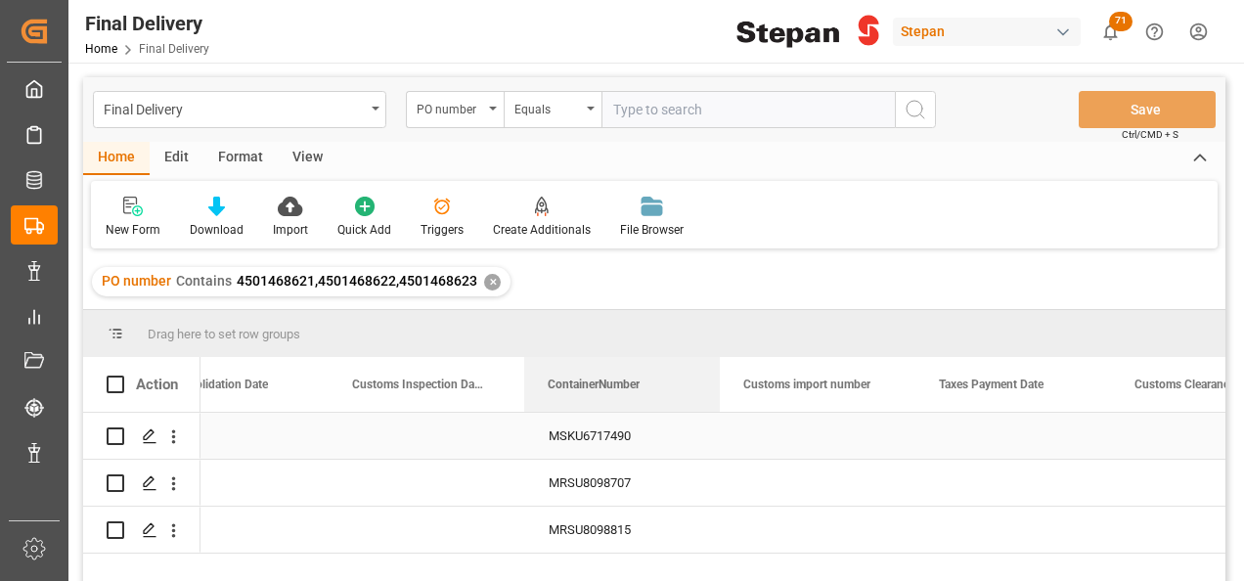
drag, startPoint x: 815, startPoint y: 393, endPoint x: 631, endPoint y: 437, distance: 189.1
click at [631, 437] on div "Action ContainerNumber BL Release Date Deconsolidation Date" at bounding box center [654, 475] width 1142 height 237
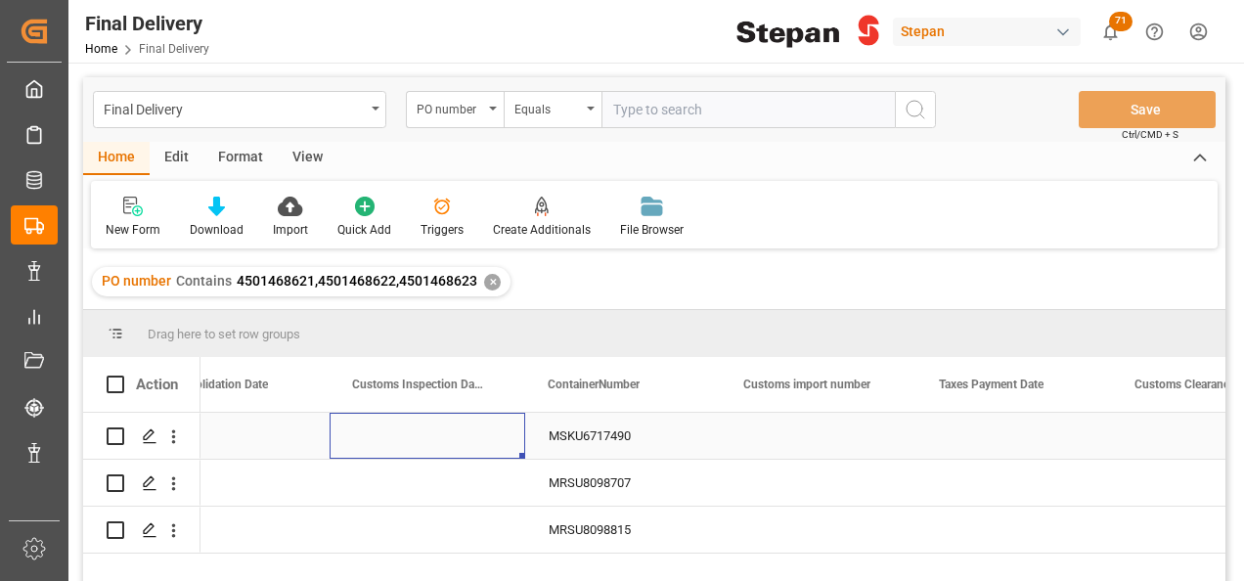
click at [449, 449] on div "Press SPACE to select this row." at bounding box center [428, 436] width 196 height 46
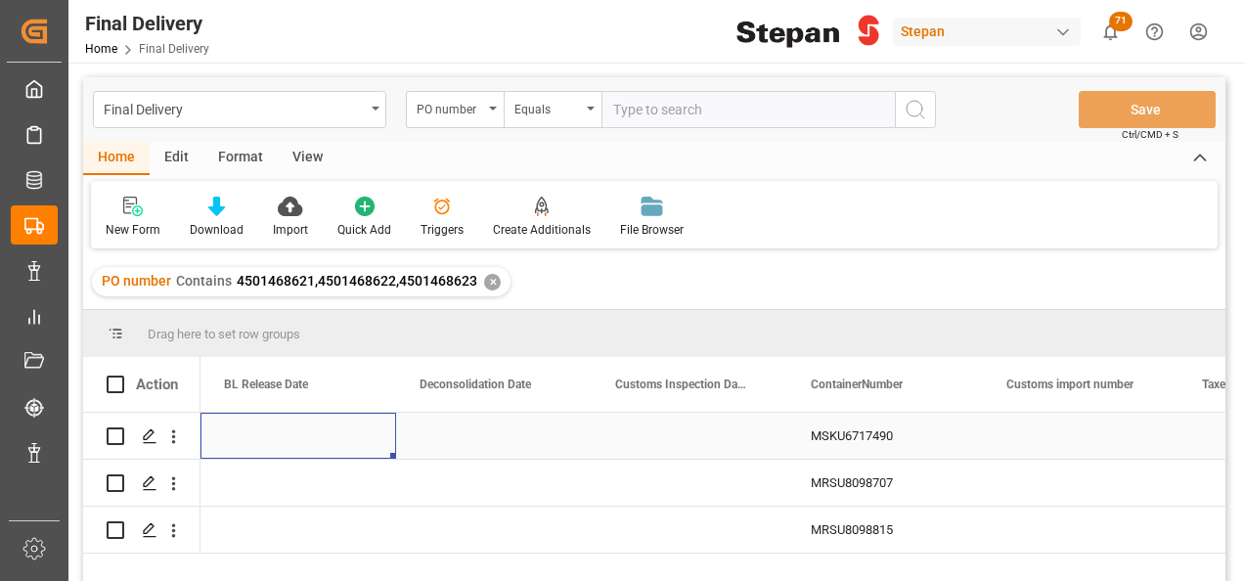
scroll to position [0, 782]
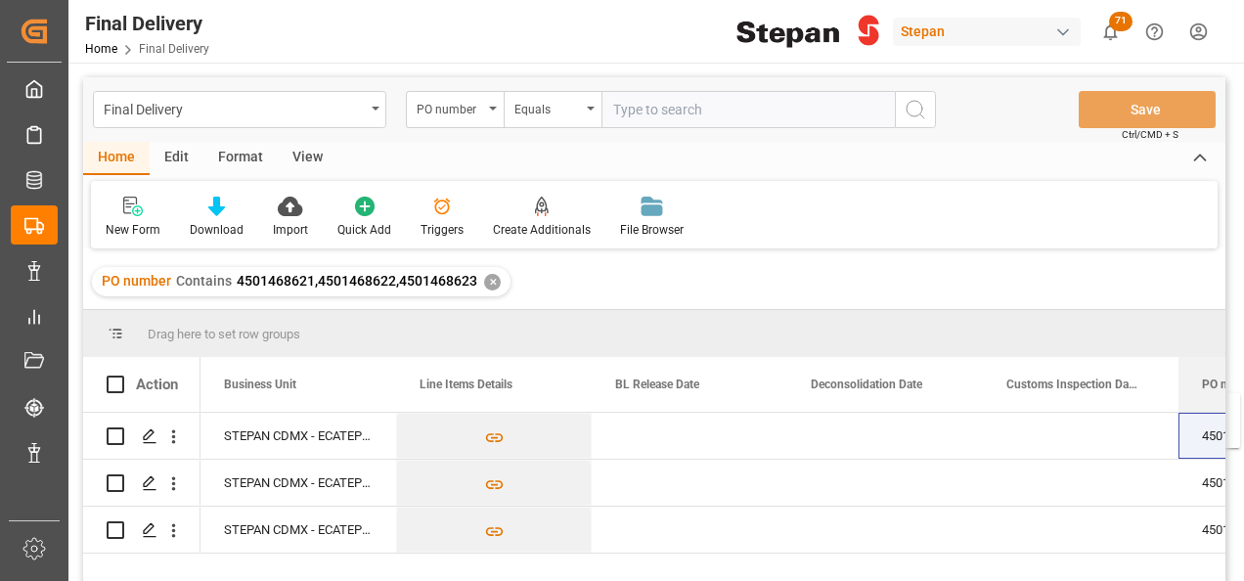
drag, startPoint x: 283, startPoint y: 389, endPoint x: 1247, endPoint y: 405, distance: 964.5
click at [1243, 405] on html "Created by potrace 1.15, written by Peter Selinger 2001-2017 Created by potrace…" at bounding box center [622, 290] width 1244 height 581
click at [1070, 454] on div "Press SPACE to select this row." at bounding box center [1081, 436] width 196 height 46
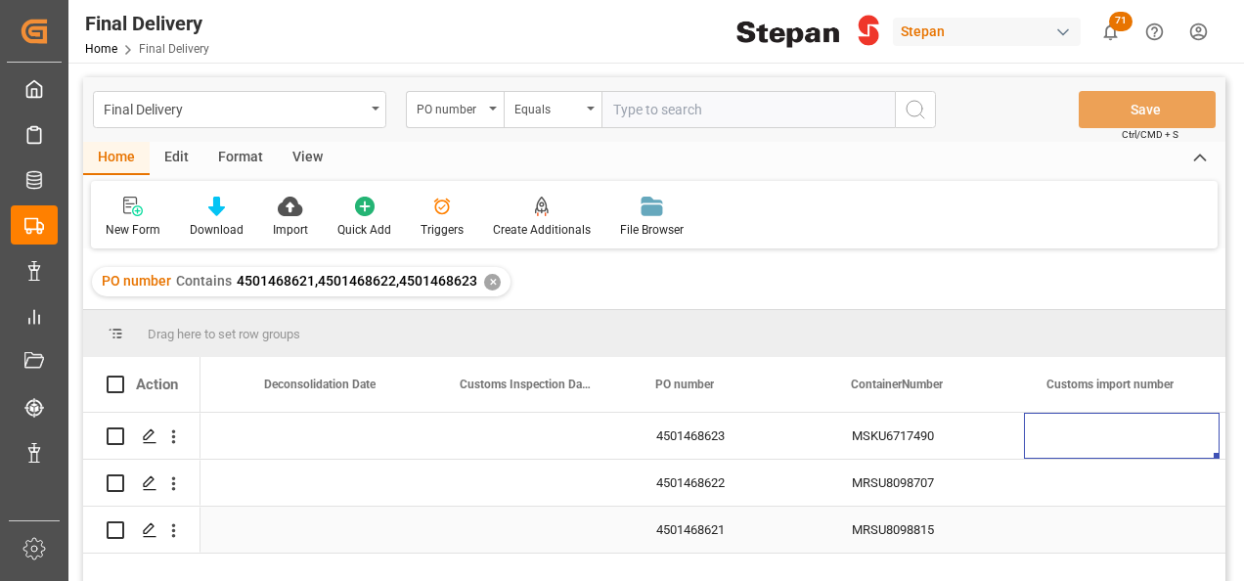
click at [1073, 528] on div "Press SPACE to select this row." at bounding box center [1122, 530] width 196 height 46
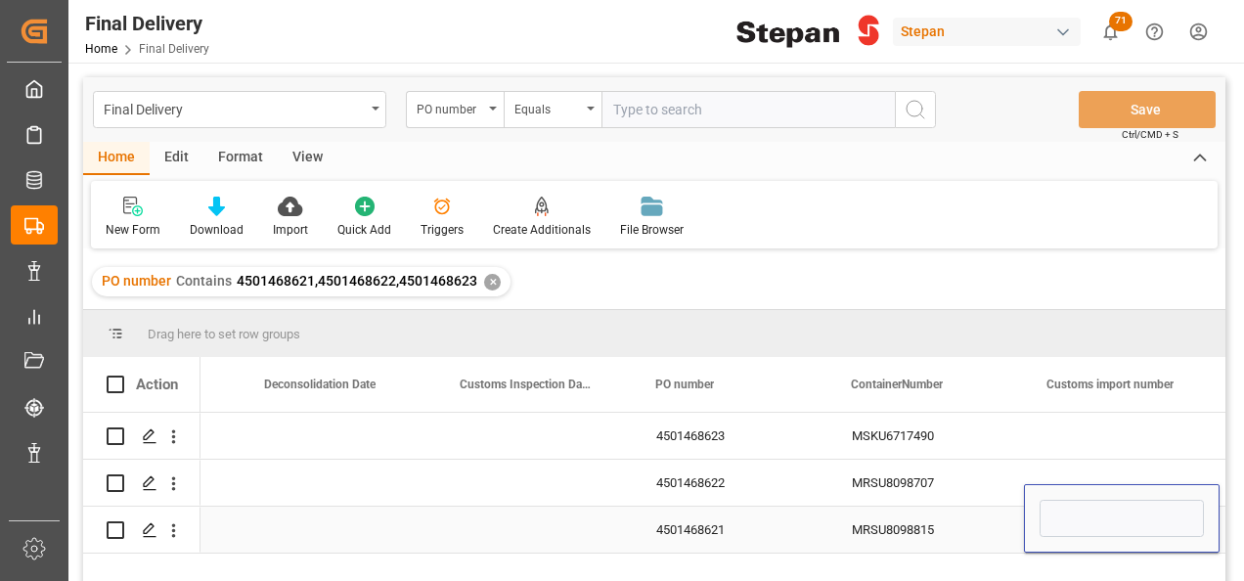
click at [1073, 528] on input "Press SPACE to select this row." at bounding box center [1122, 518] width 164 height 37
type input "25 43 1742 5002826"
click at [984, 530] on div "MRSU8098815" at bounding box center [926, 530] width 196 height 46
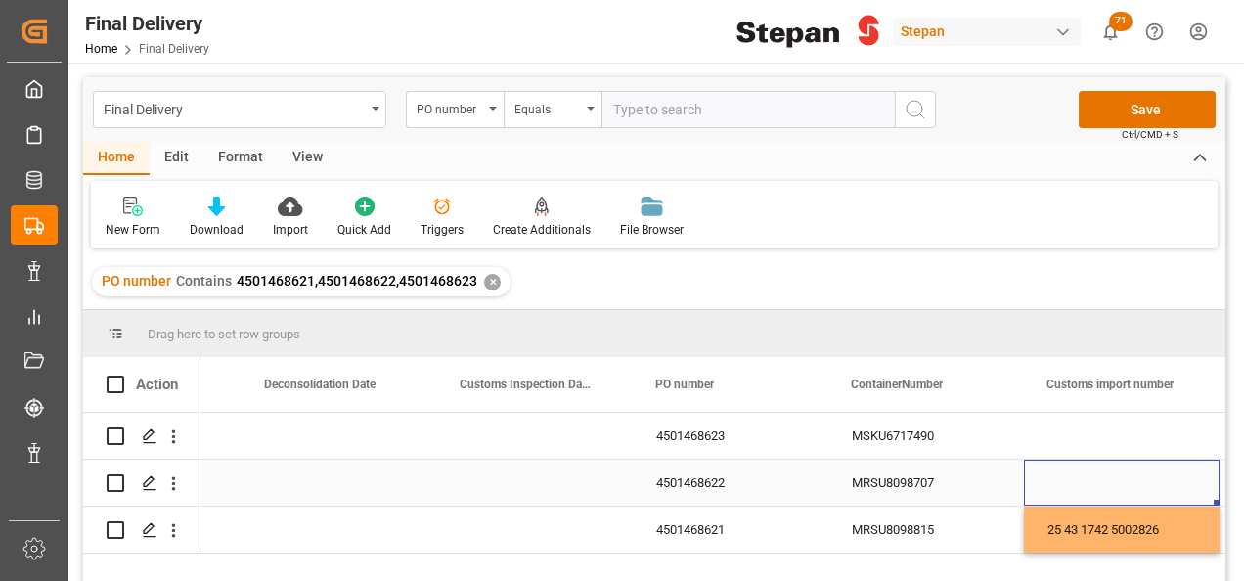
click at [1065, 478] on div "Press SPACE to select this row." at bounding box center [1122, 483] width 196 height 46
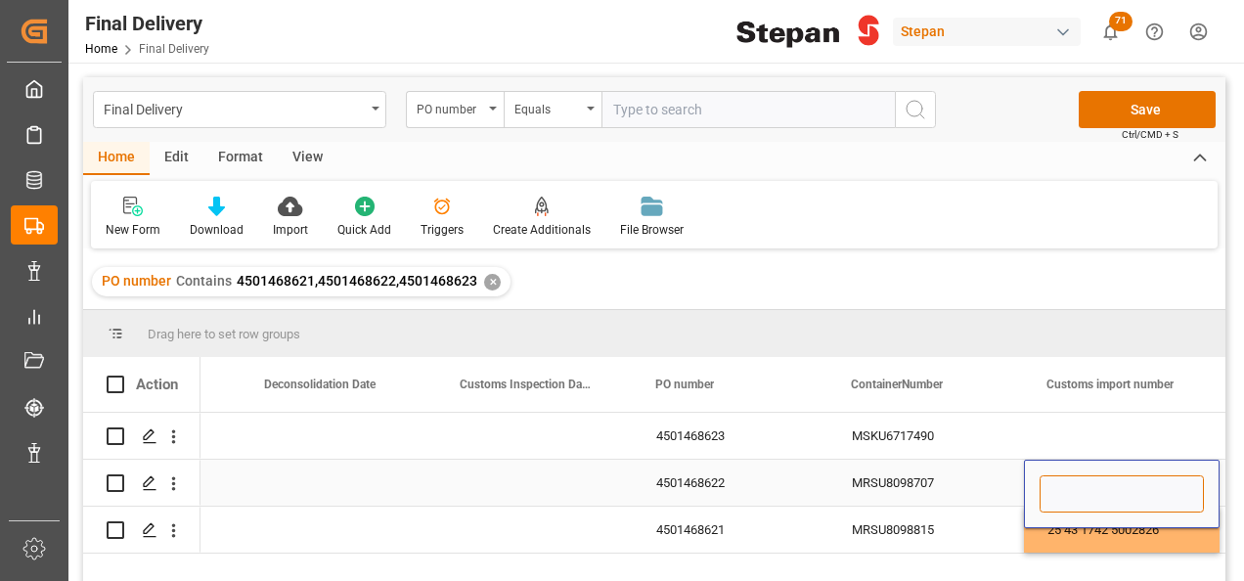
click at [1065, 478] on input "Press SPACE to select this row." at bounding box center [1122, 493] width 164 height 37
paste input "25 43 1742 5002827"
type input "25 43 1742 5002827"
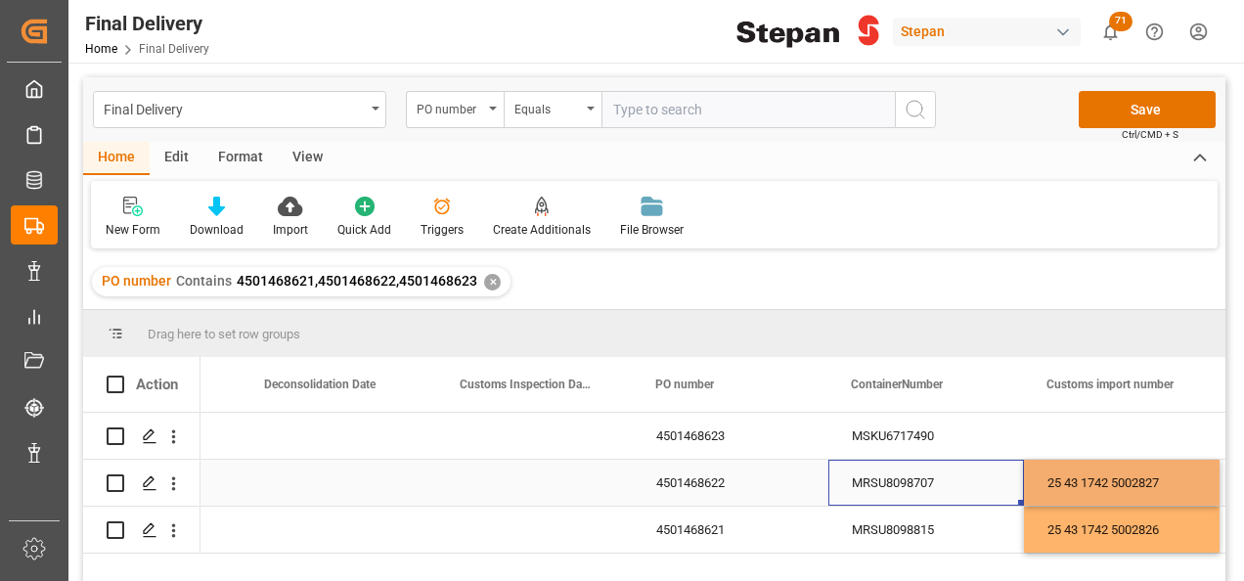
click at [997, 476] on div "MRSU8098707" at bounding box center [926, 483] width 196 height 46
click at [1065, 423] on div "Press SPACE to select this row." at bounding box center [1122, 436] width 196 height 46
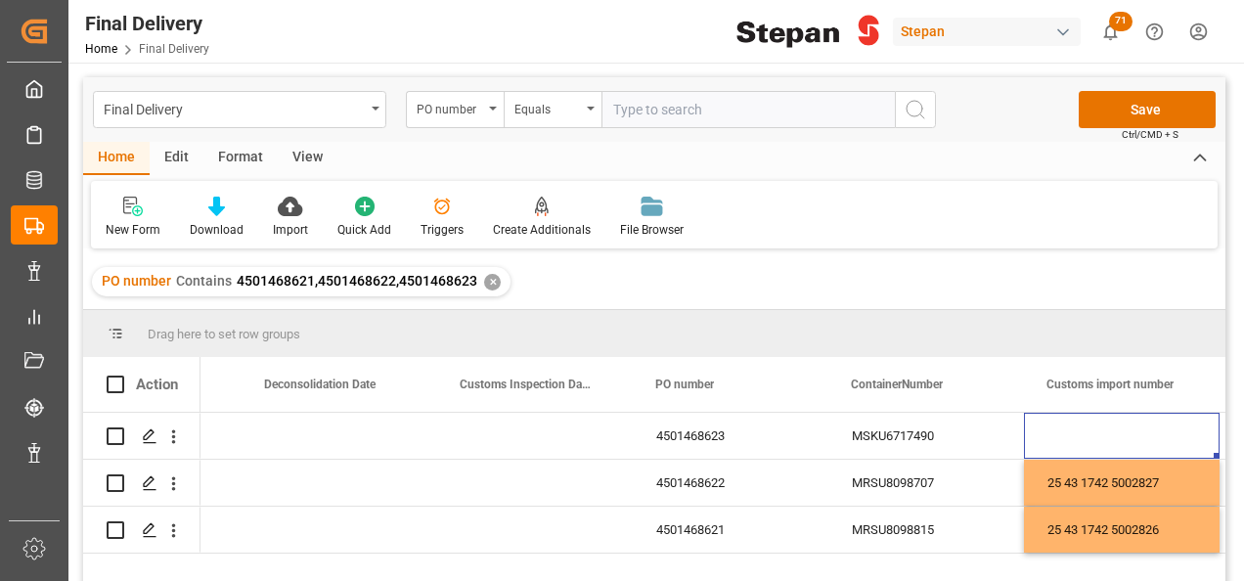
click at [1068, 423] on div "Press SPACE to select this row." at bounding box center [1122, 436] width 196 height 46
click at [1069, 428] on div "Press SPACE to select this row." at bounding box center [1122, 436] width 196 height 46
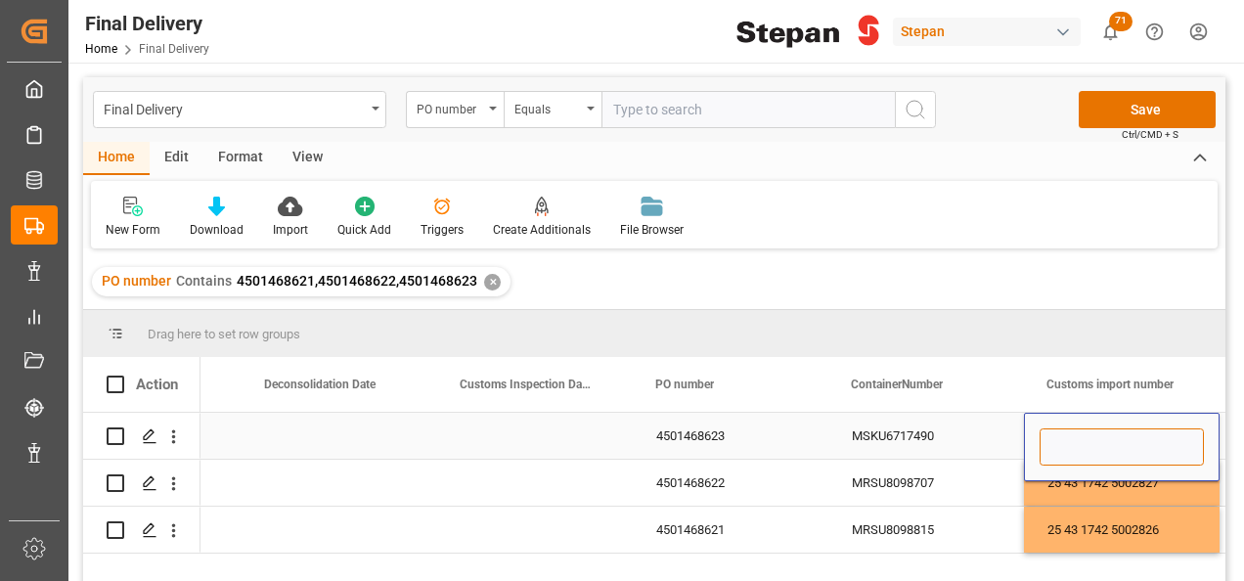
click at [1068, 436] on input "Press SPACE to select this row." at bounding box center [1122, 446] width 164 height 37
paste input "25 43 1742 5002828"
type input "25 43 1742 5002828"
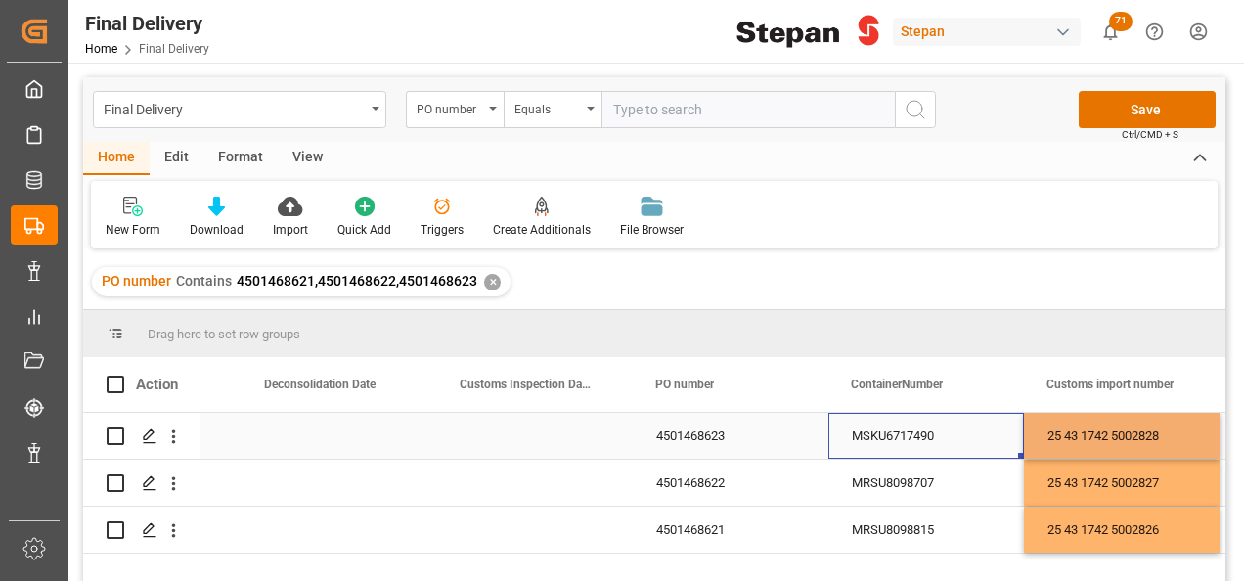
click at [941, 437] on div "MSKU6717490" at bounding box center [926, 436] width 196 height 46
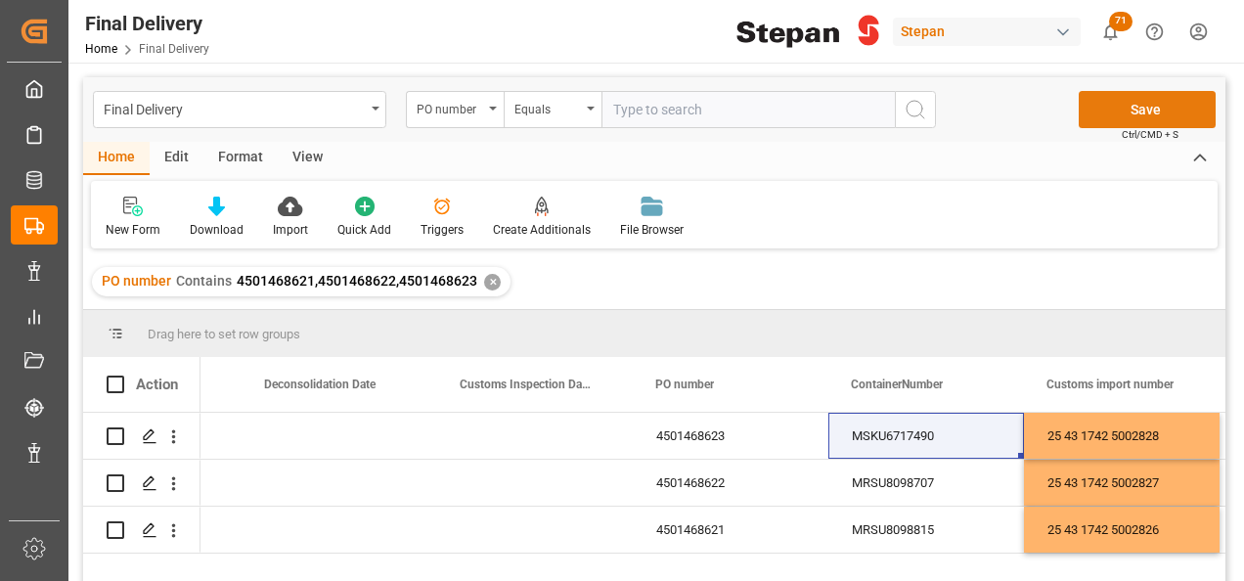
click at [1140, 106] on button "Save" at bounding box center [1147, 109] width 137 height 37
